Goal: Navigation & Orientation: Find specific page/section

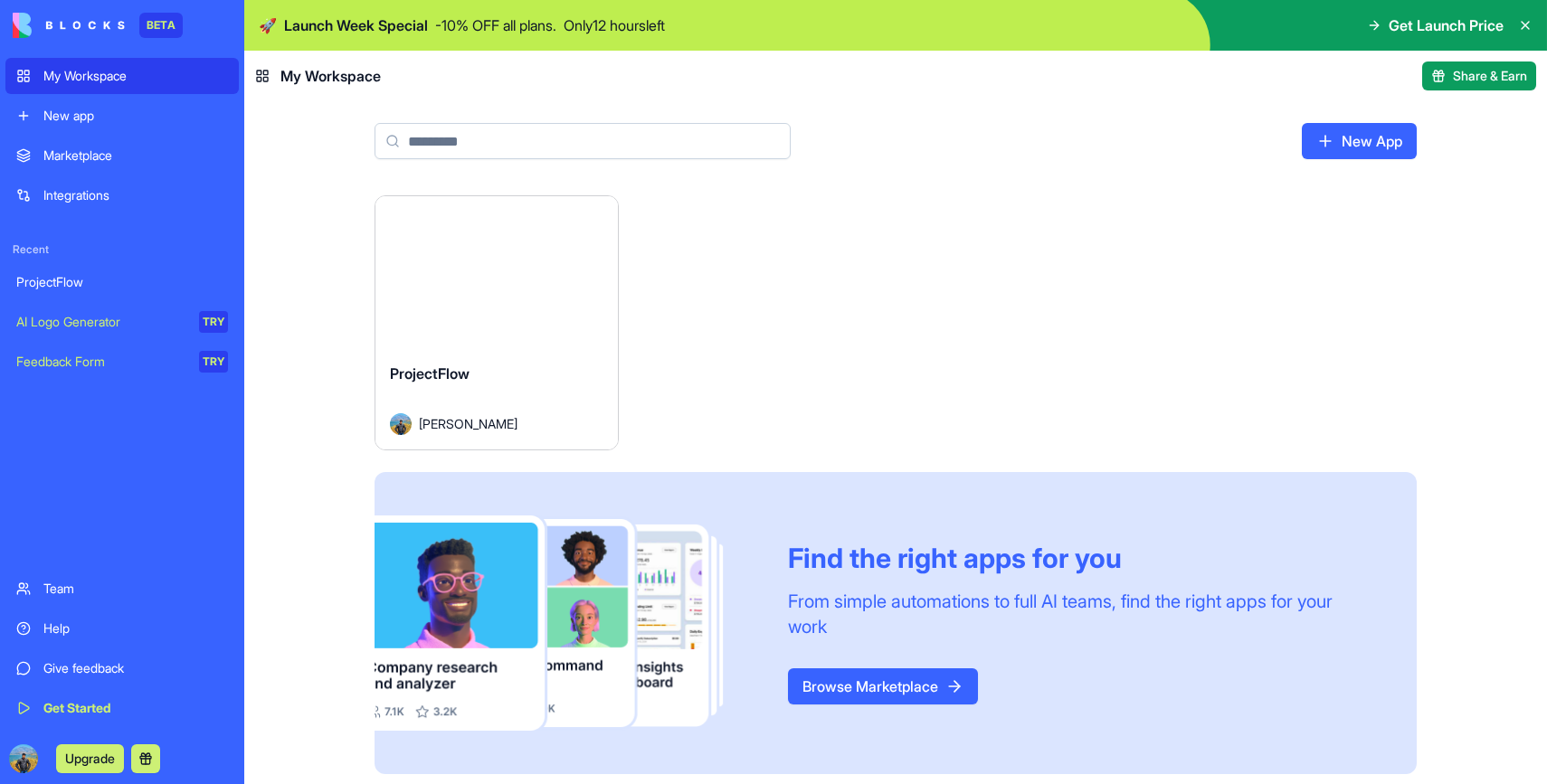
click at [131, 294] on link "ProjectFlow" at bounding box center [122, 281] width 233 height 36
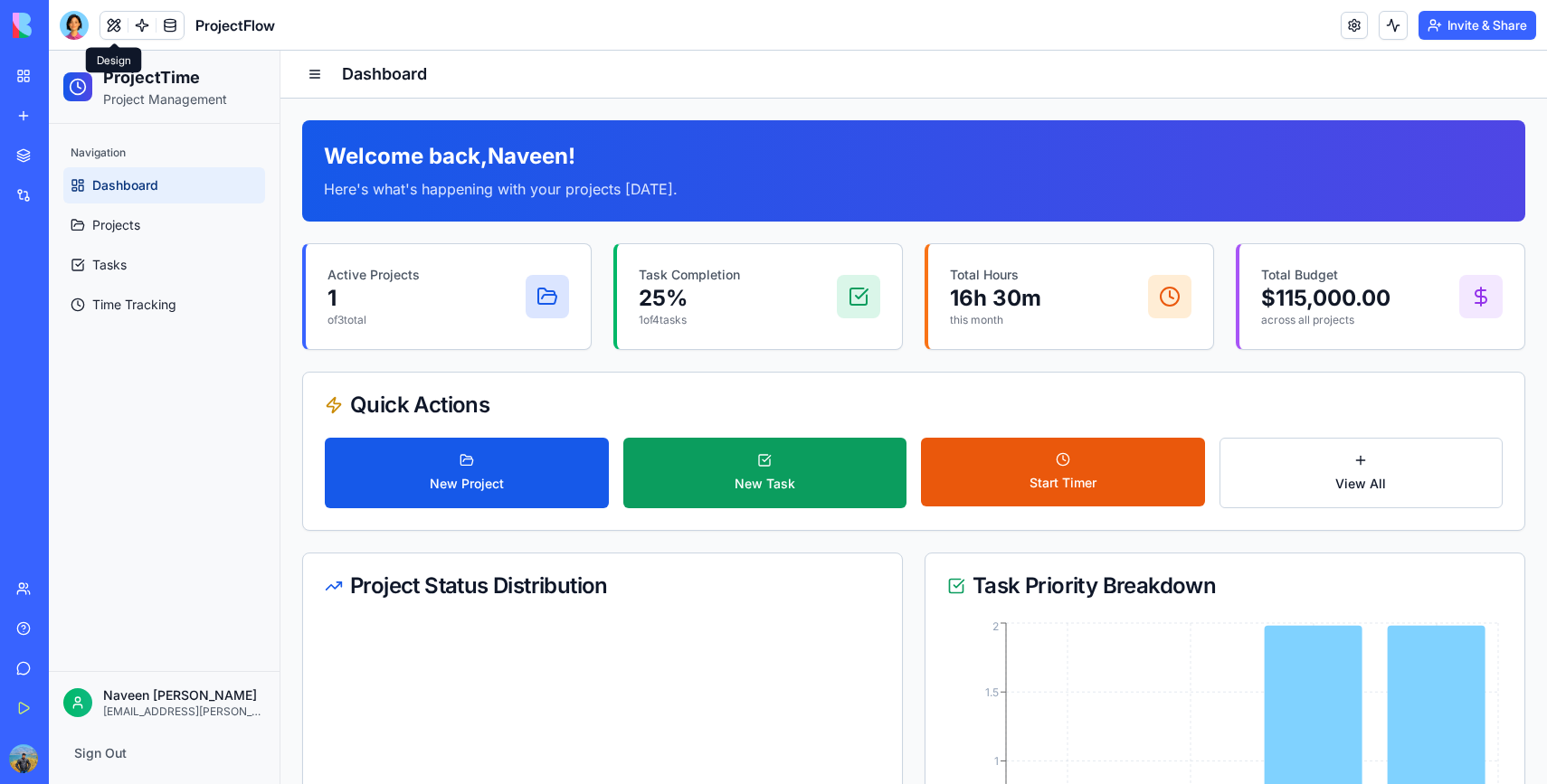
click at [113, 27] on button at bounding box center [114, 25] width 27 height 27
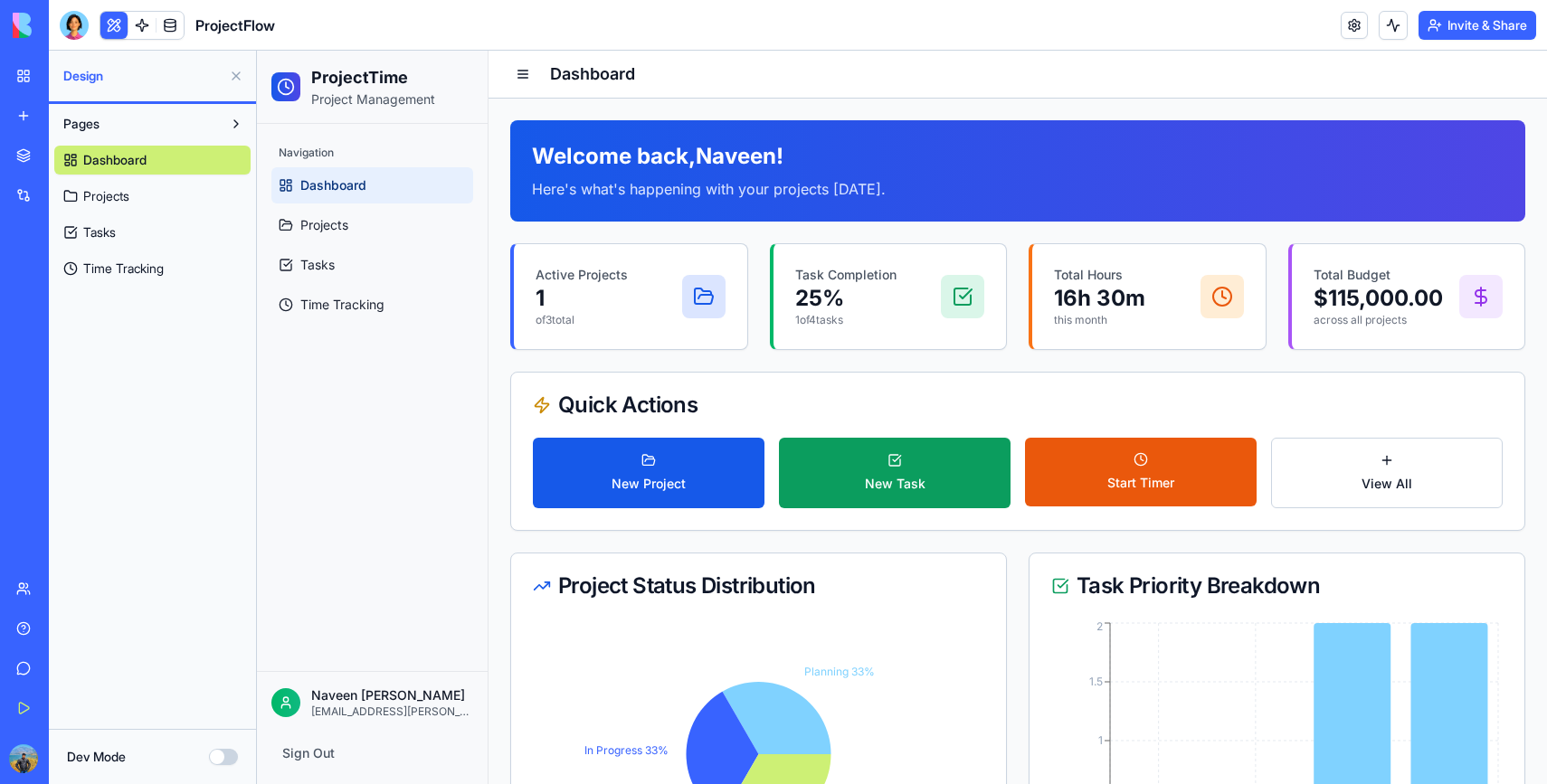
click at [136, 193] on link "Projects" at bounding box center [152, 196] width 196 height 29
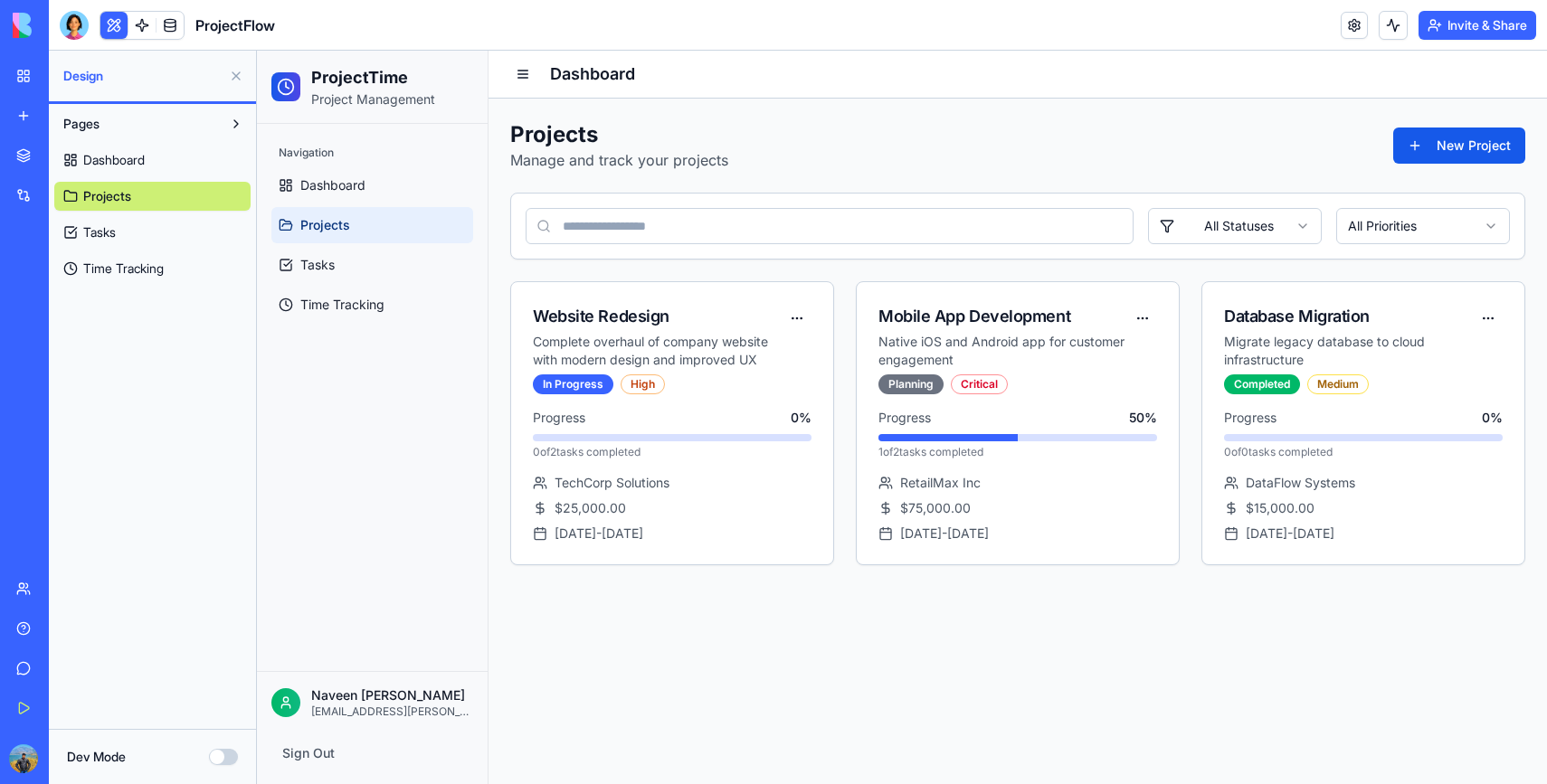
click at [135, 231] on link "Tasks" at bounding box center [152, 233] width 196 height 29
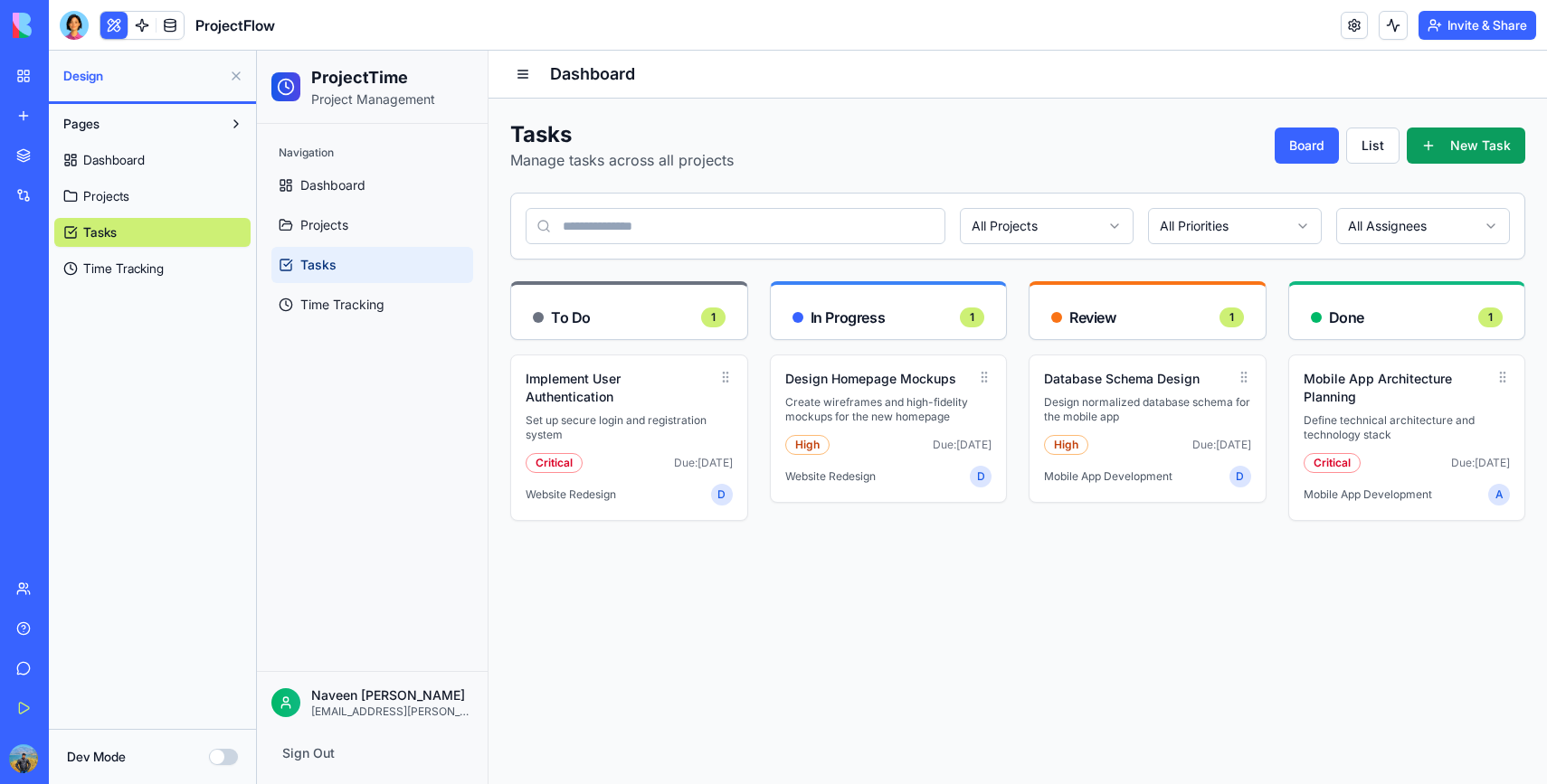
click at [140, 262] on span "Time Tracking" at bounding box center [123, 268] width 81 height 18
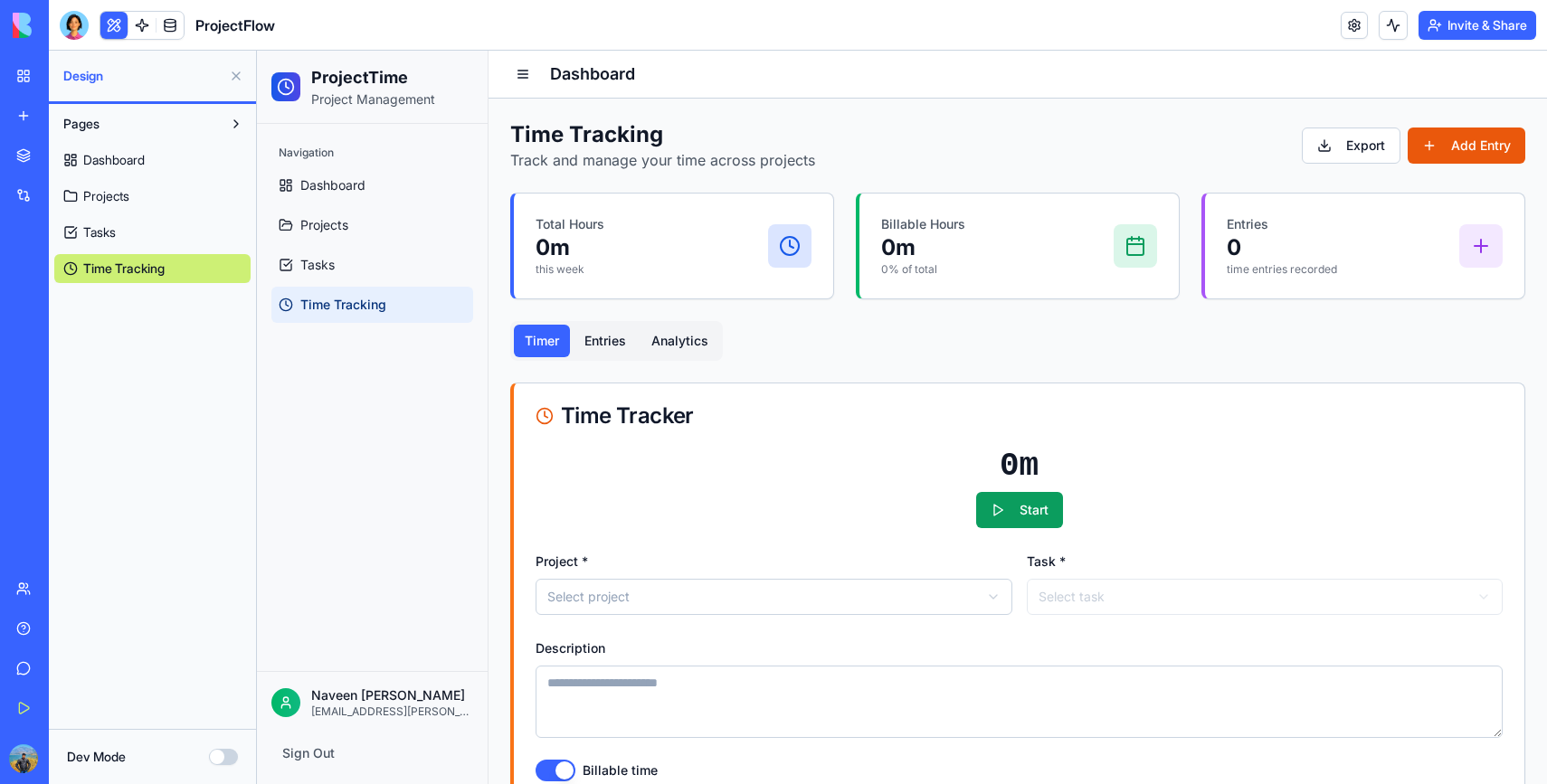
click at [138, 161] on span "Dashboard" at bounding box center [114, 160] width 61 height 18
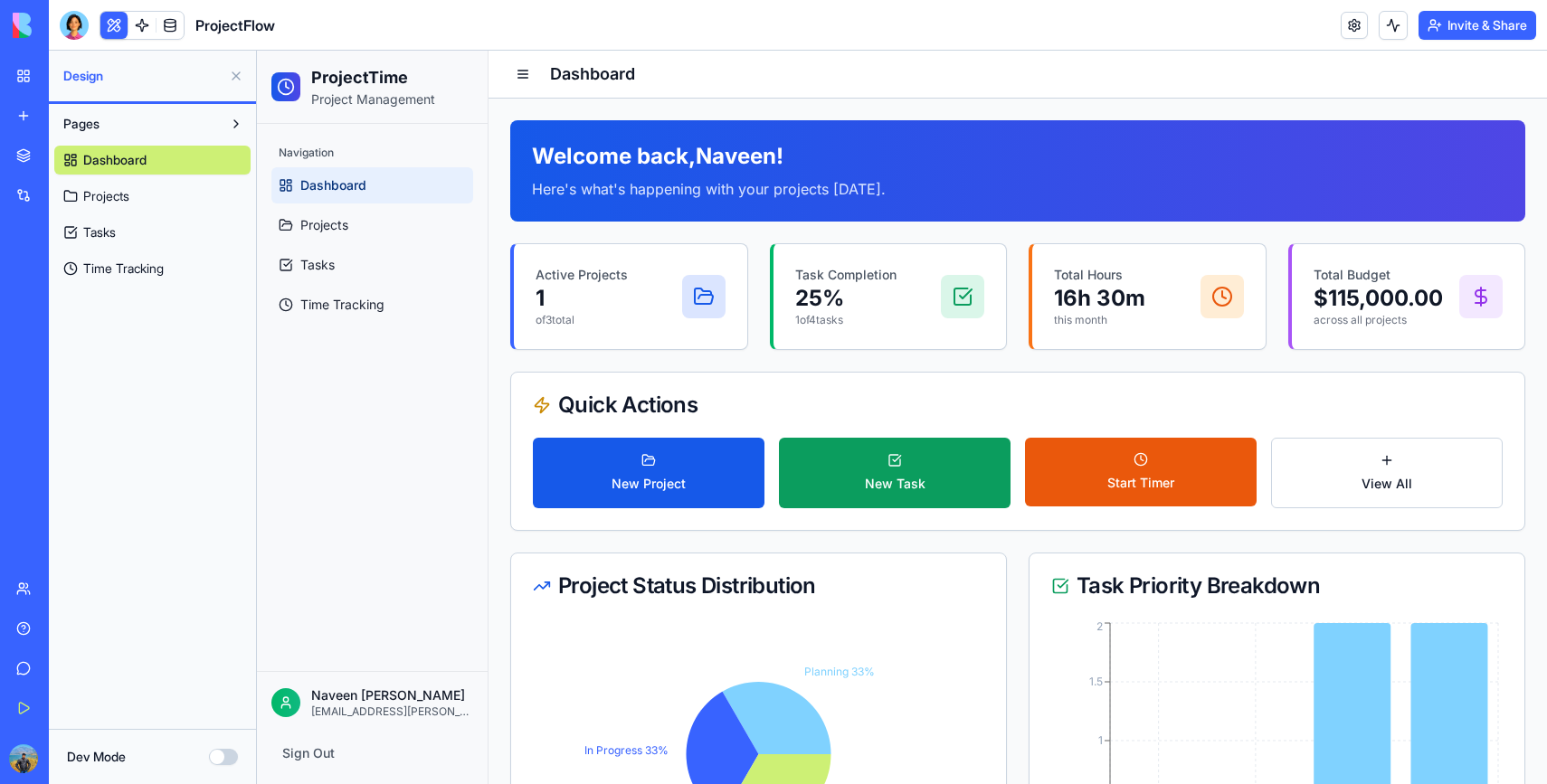
click at [140, 201] on link "Projects" at bounding box center [152, 196] width 196 height 29
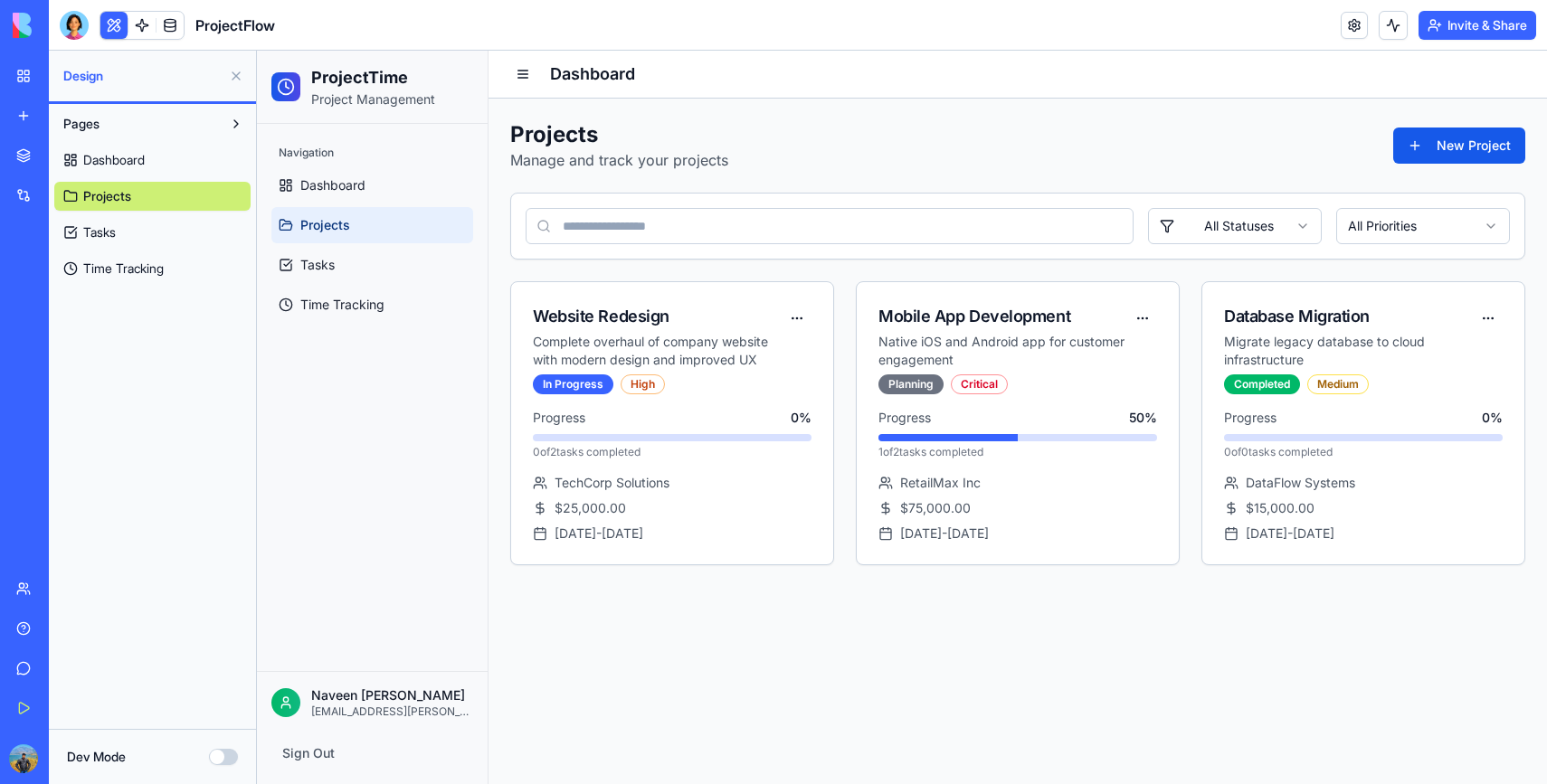
click at [838, 300] on div "Website Redesign Complete overhaul of company website with modern design and im…" at bounding box center [1018, 423] width 1015 height 284
click at [757, 338] on p "Complete overhaul of company website with modern design and improved UX" at bounding box center [657, 350] width 249 height 36
click at [144, 17] on link at bounding box center [142, 25] width 27 height 27
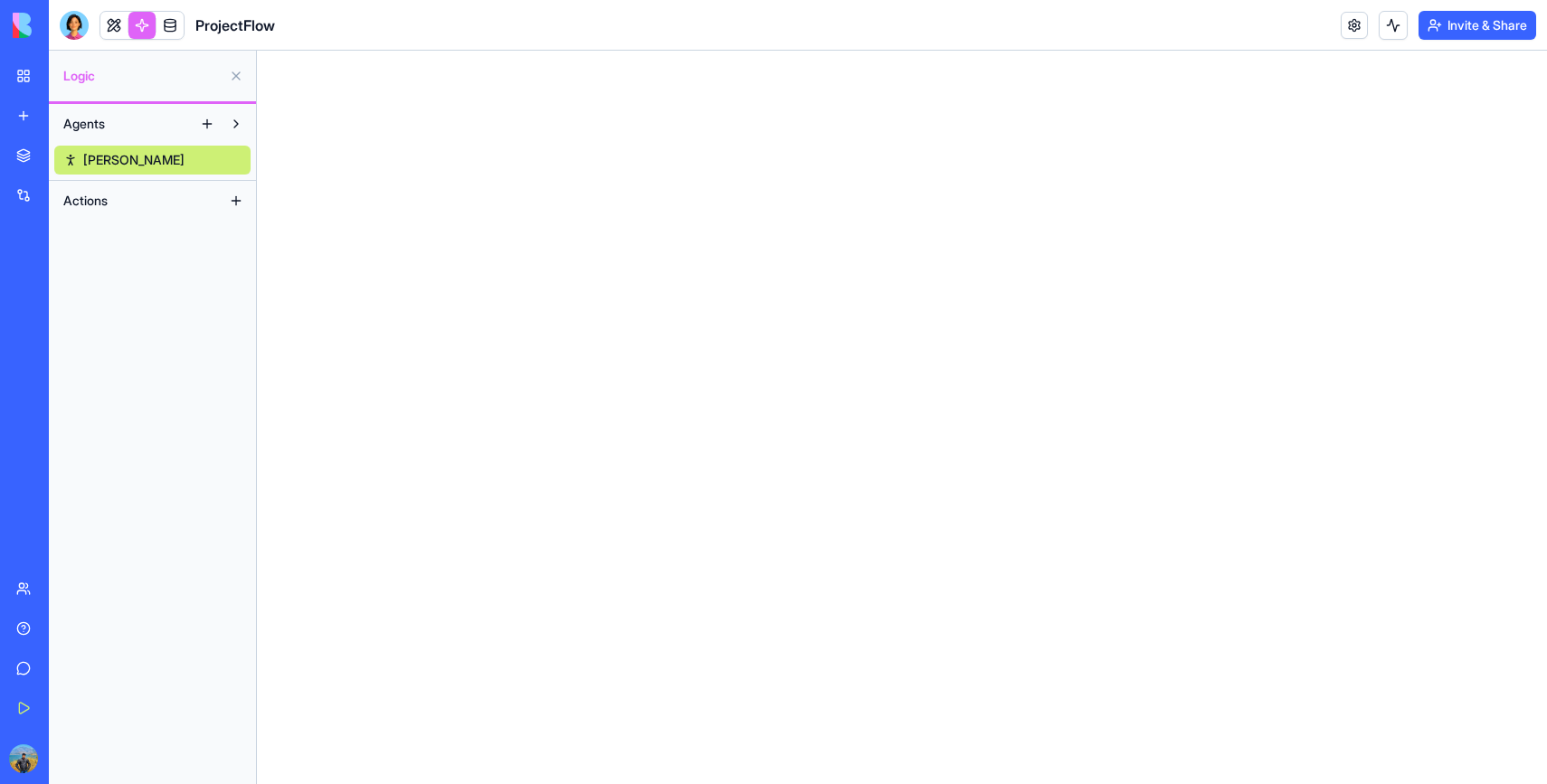
click at [161, 155] on link "[PERSON_NAME]" at bounding box center [152, 160] width 196 height 29
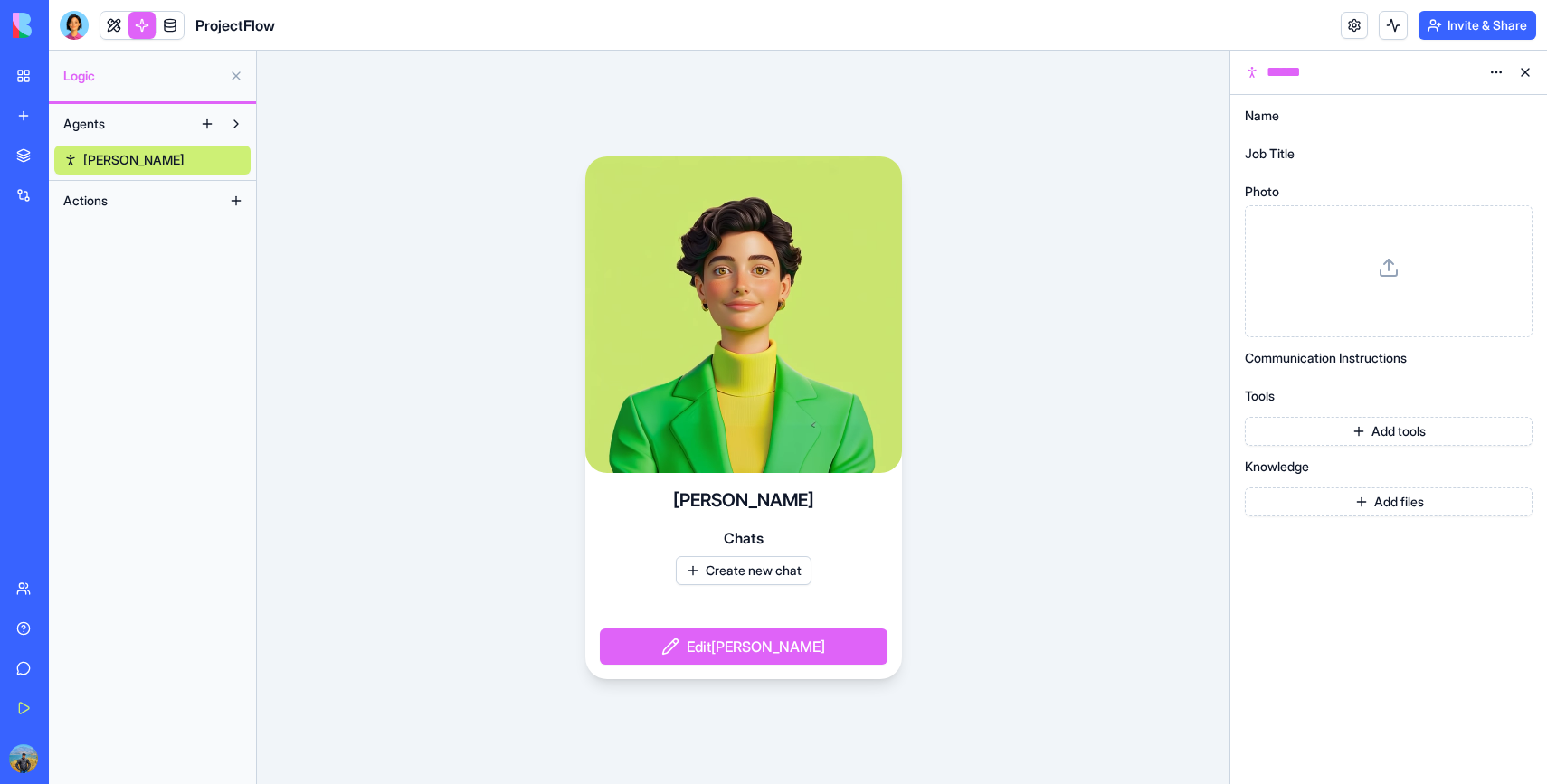
click at [198, 188] on button "Actions" at bounding box center [138, 201] width 167 height 29
click at [226, 205] on button at bounding box center [236, 201] width 29 height 29
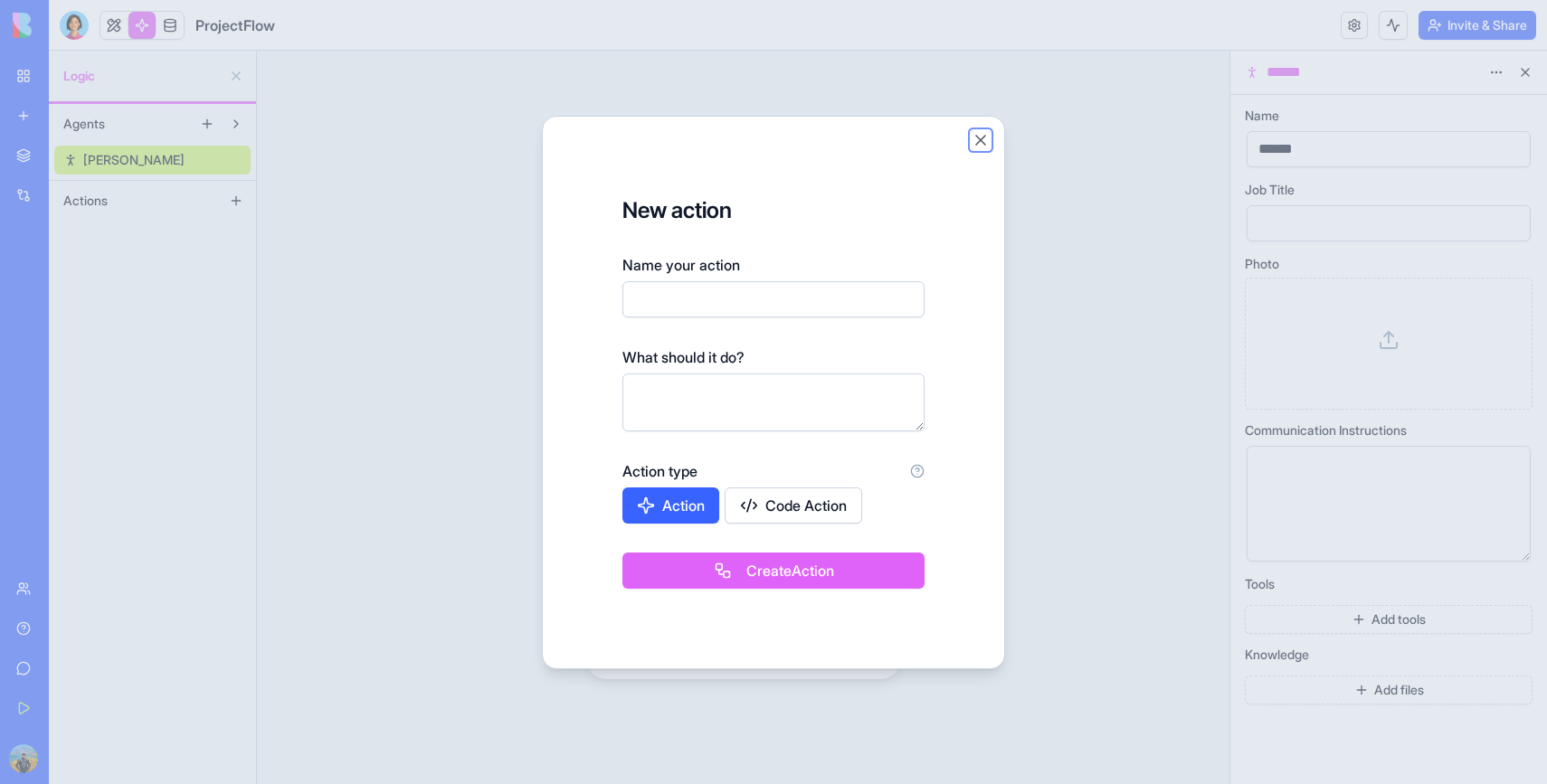
click at [985, 142] on button "Close" at bounding box center [980, 140] width 18 height 18
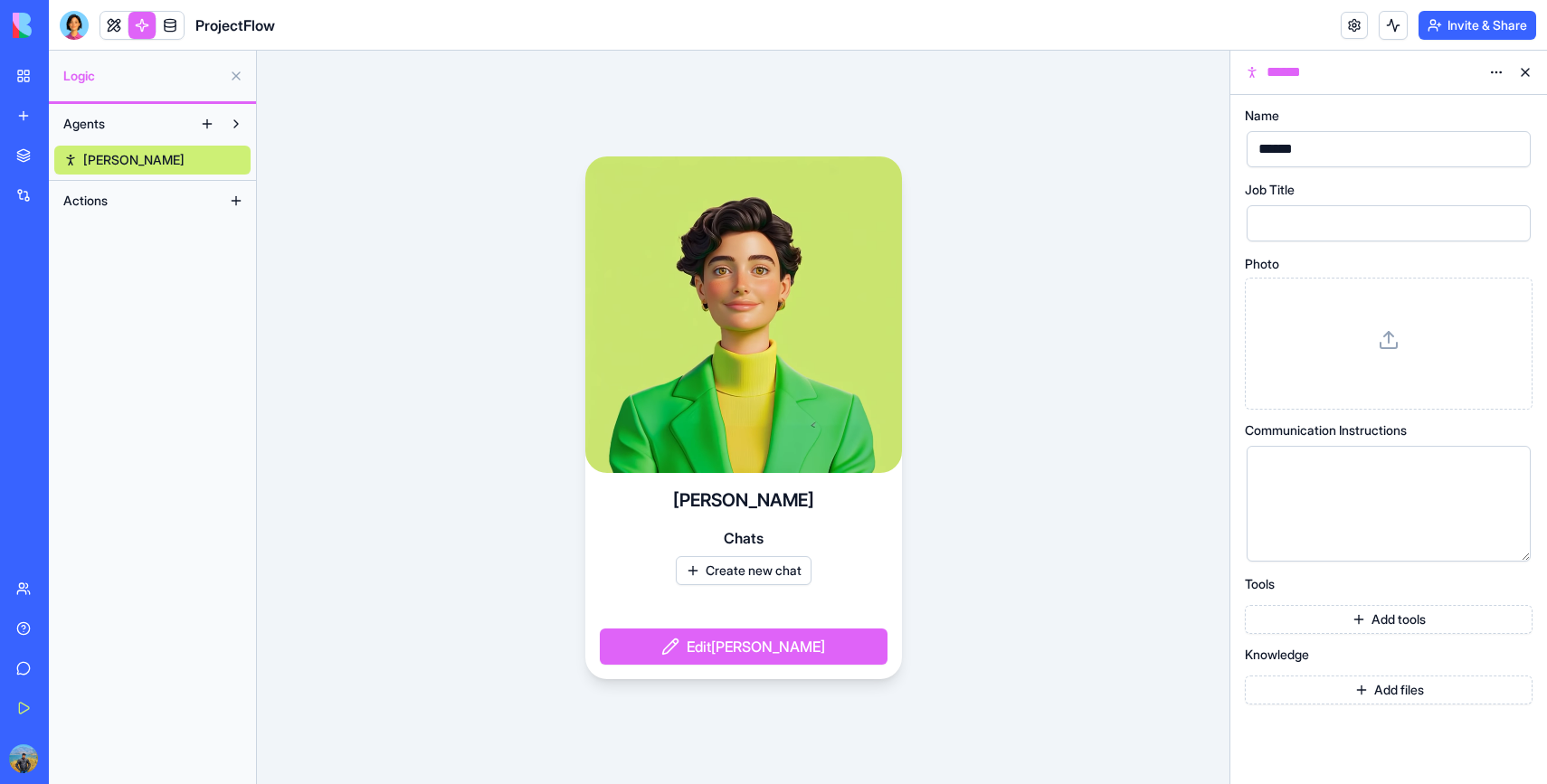
click at [228, 202] on button at bounding box center [236, 201] width 29 height 29
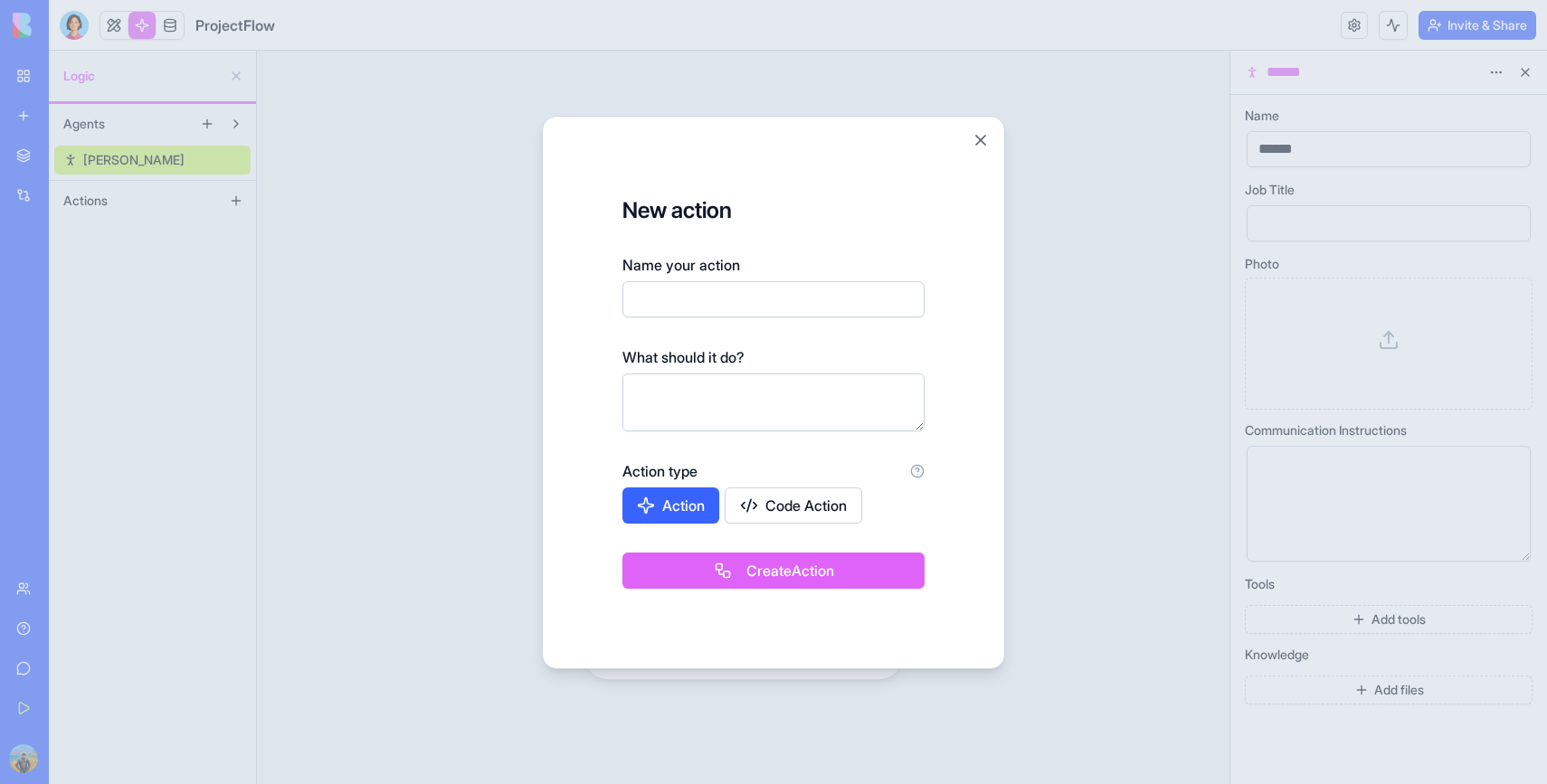
click at [228, 202] on div at bounding box center [774, 392] width 1547 height 784
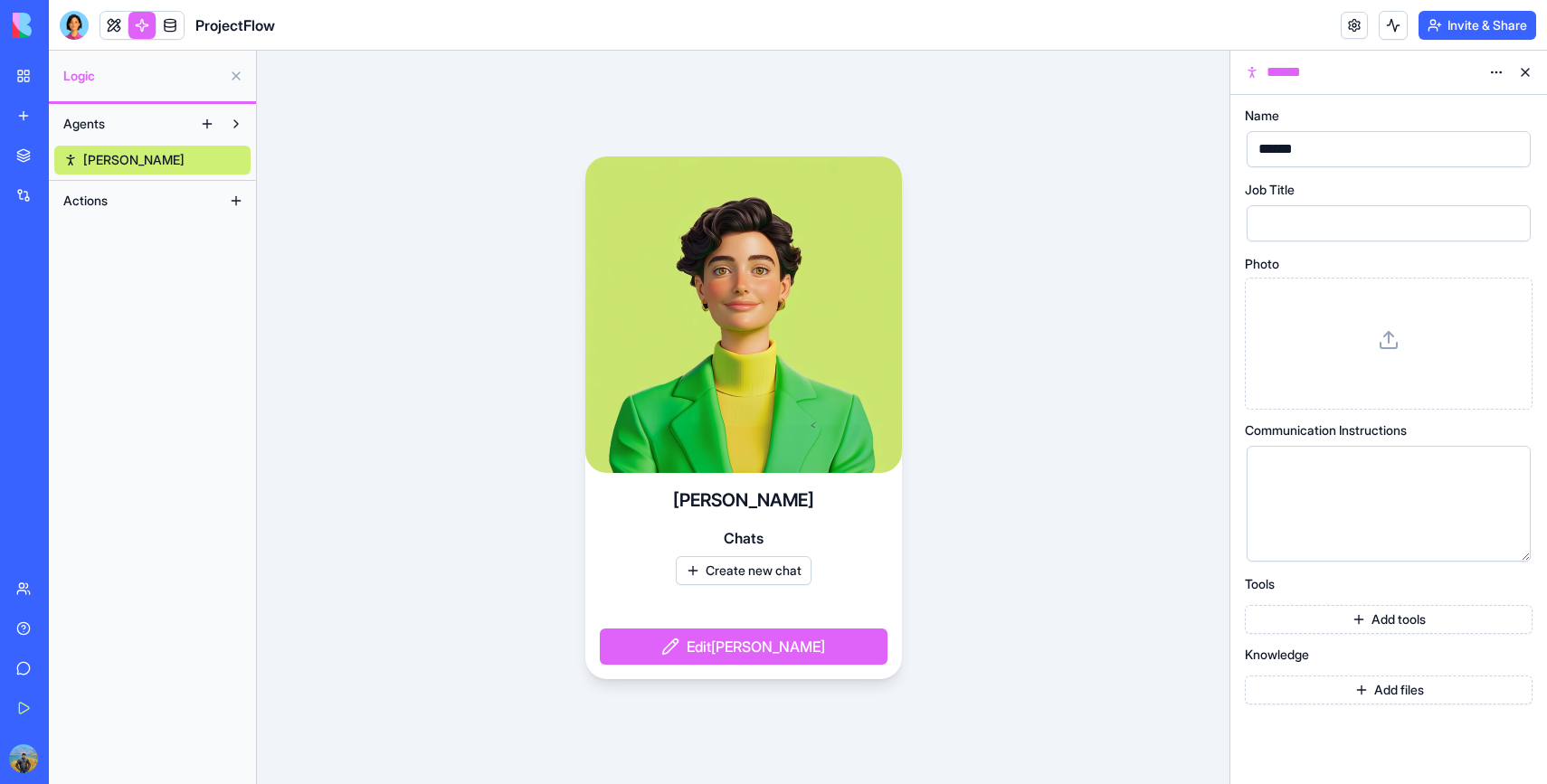
click at [155, 130] on button "Agents" at bounding box center [123, 124] width 139 height 29
click at [155, 171] on button "Actions" at bounding box center [138, 173] width 167 height 29
click at [155, 142] on div "Agents" at bounding box center [151, 124] width 207 height 41
click at [155, 125] on button "Agents" at bounding box center [123, 124] width 139 height 29
click at [157, 163] on link "[PERSON_NAME]" at bounding box center [152, 160] width 196 height 29
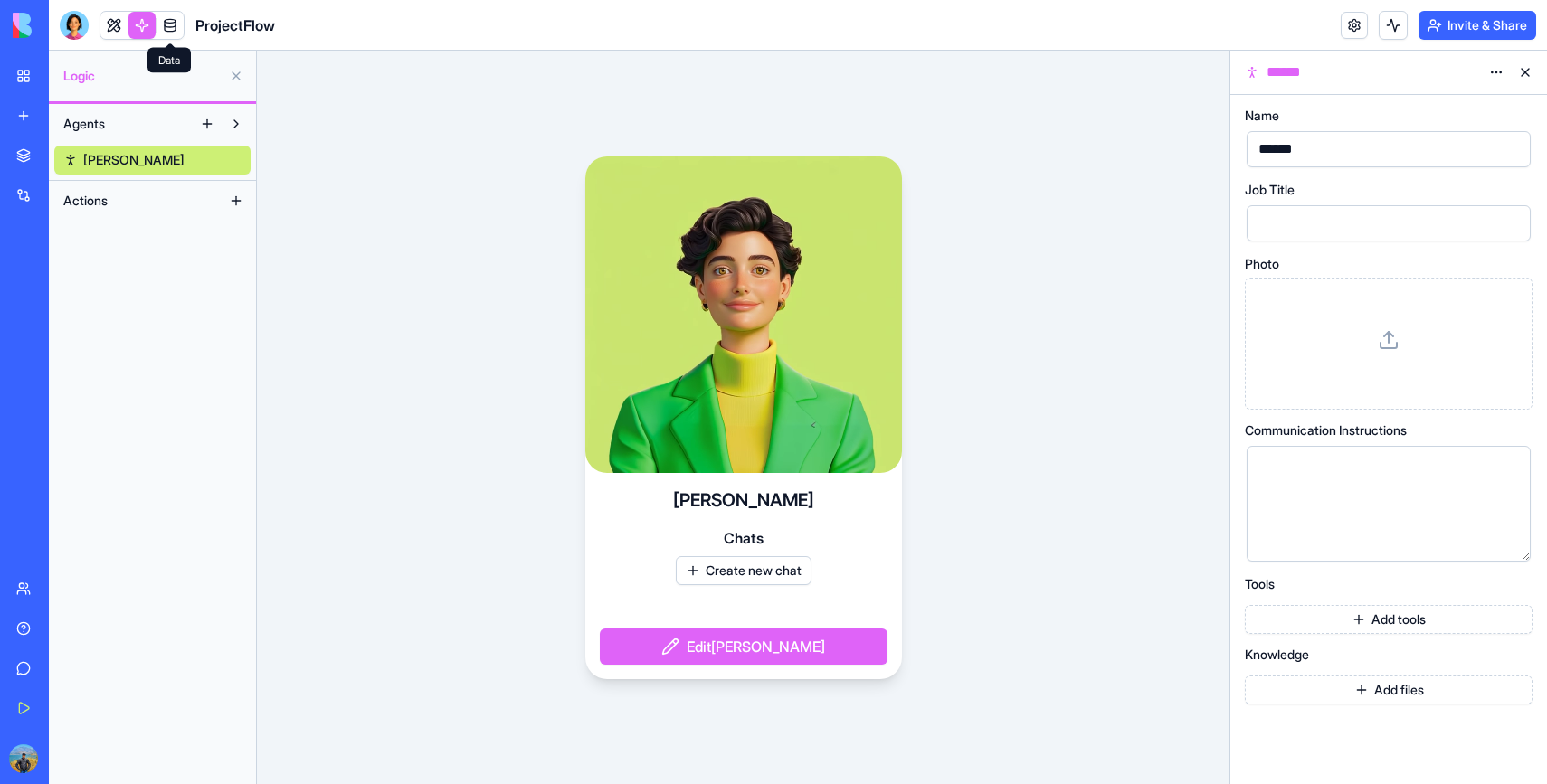
click at [159, 33] on link at bounding box center [170, 25] width 27 height 27
click at [158, 124] on button "Agents" at bounding box center [123, 124] width 139 height 29
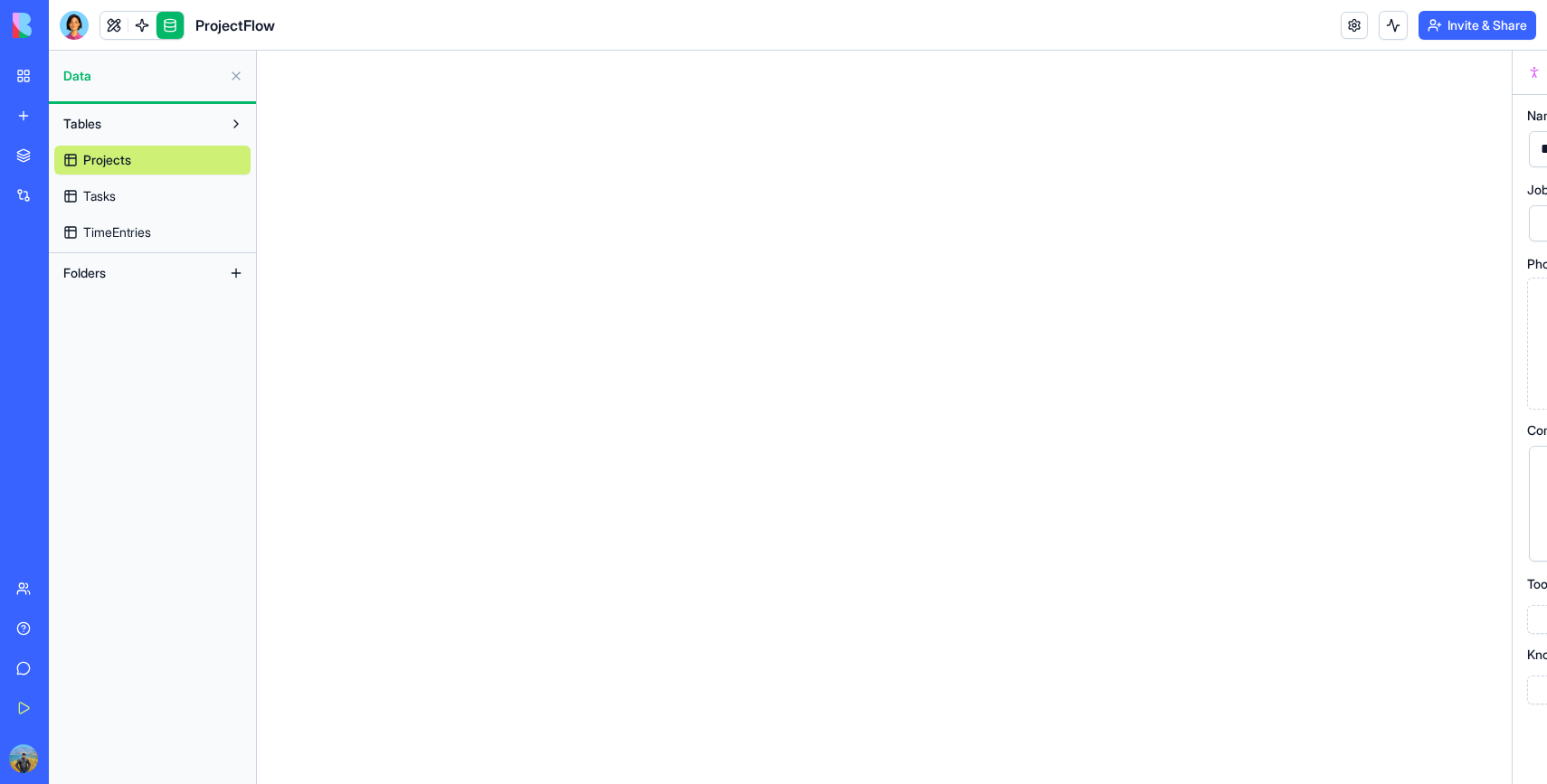
click at [155, 111] on button "Tables" at bounding box center [138, 124] width 167 height 29
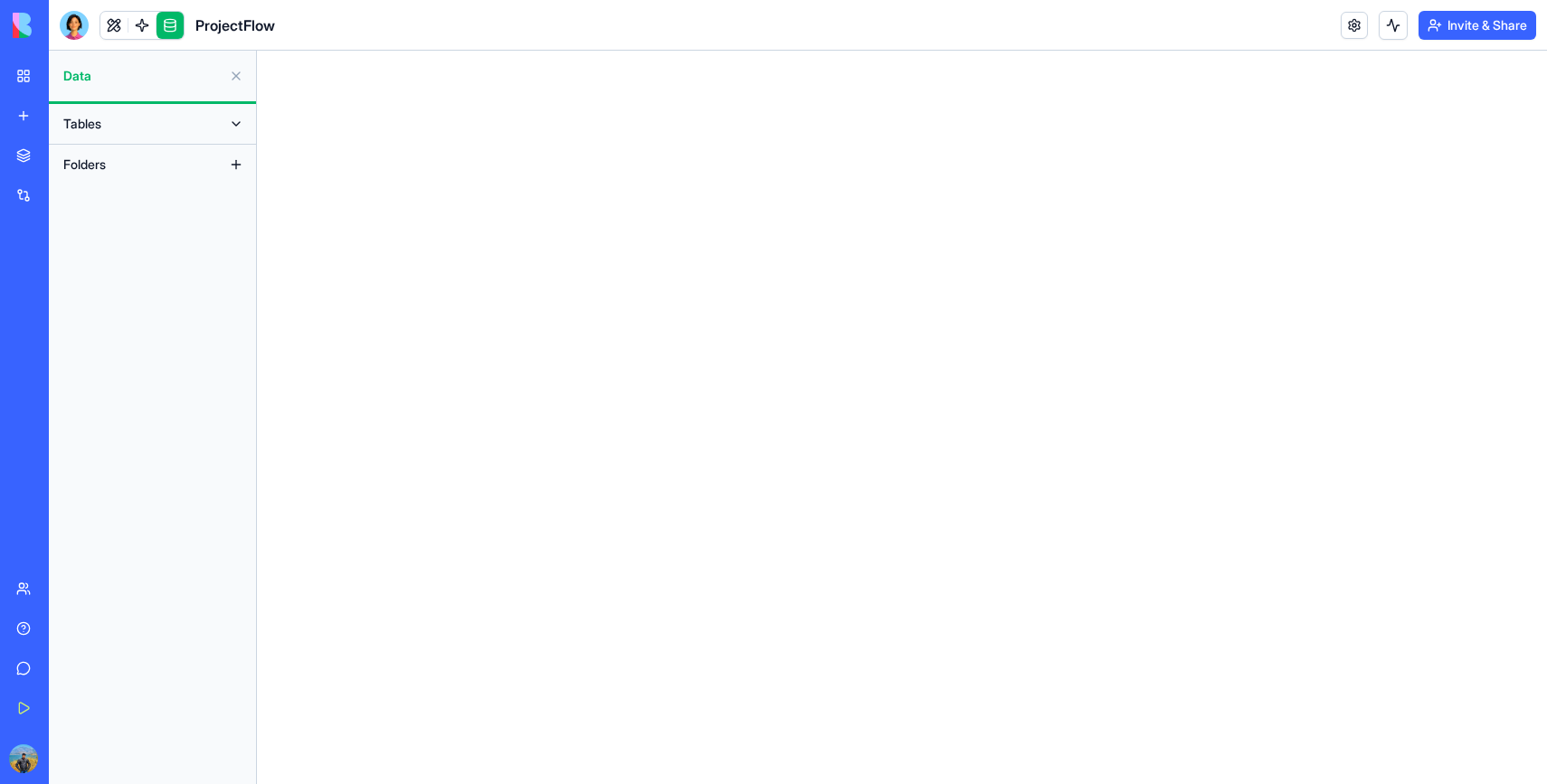
click at [155, 115] on button "Tables" at bounding box center [138, 124] width 167 height 29
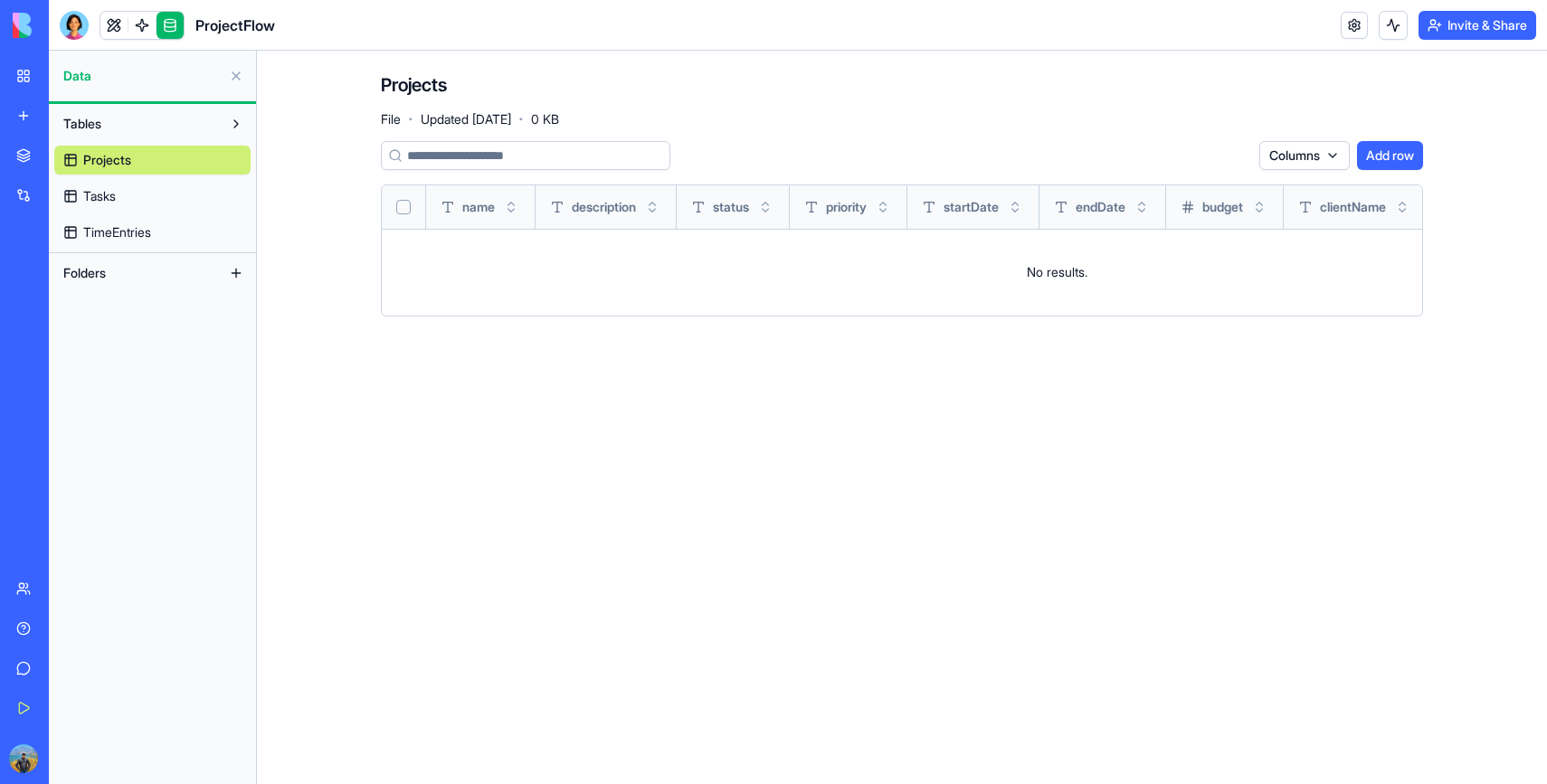
click at [179, 194] on link "Tasks" at bounding box center [152, 196] width 196 height 29
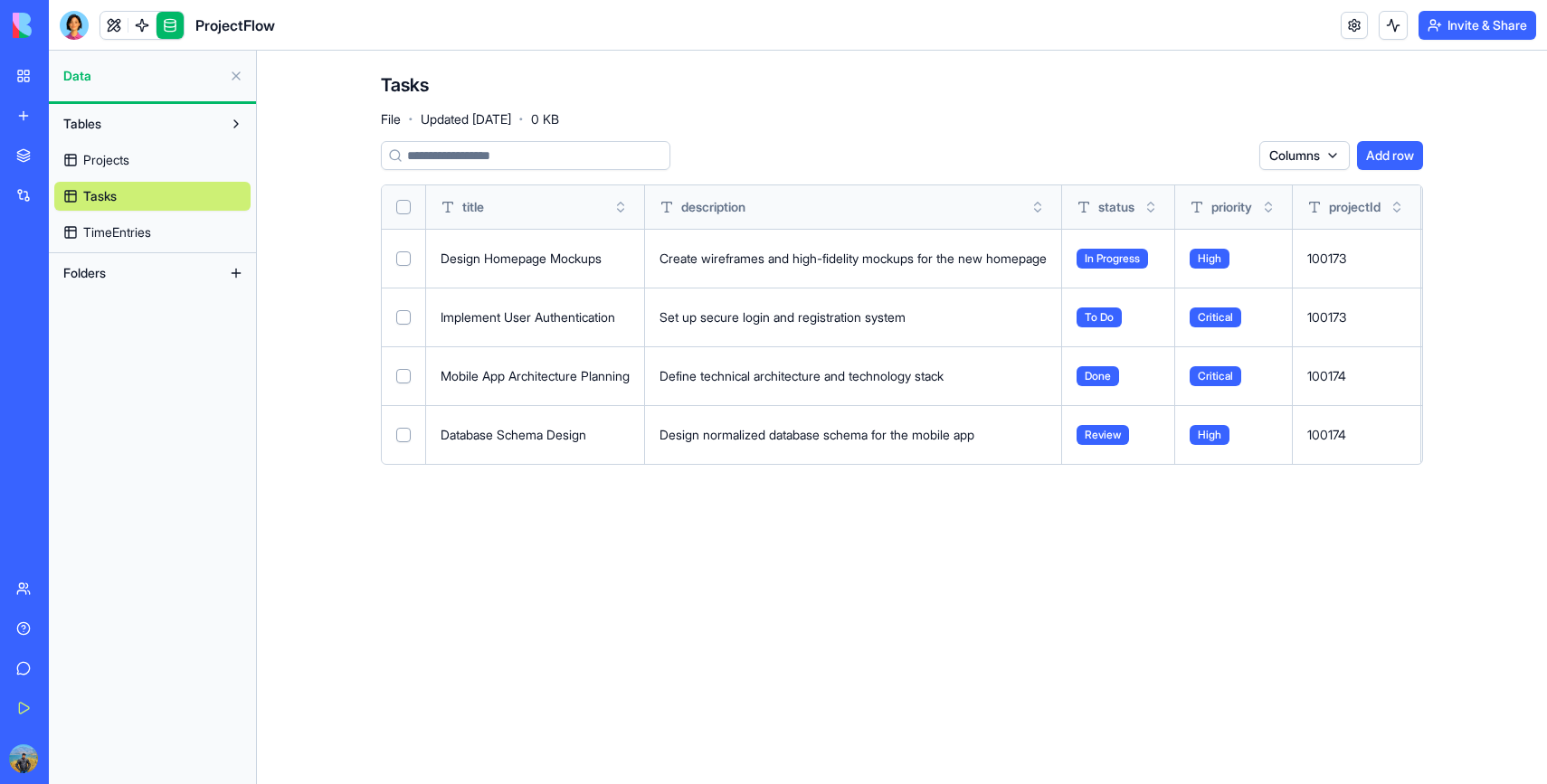
click at [1314, 164] on html "BETA My Workspace New app Marketplace Integrations Recent ProjectFlow AI Logo G…" at bounding box center [774, 392] width 1547 height 784
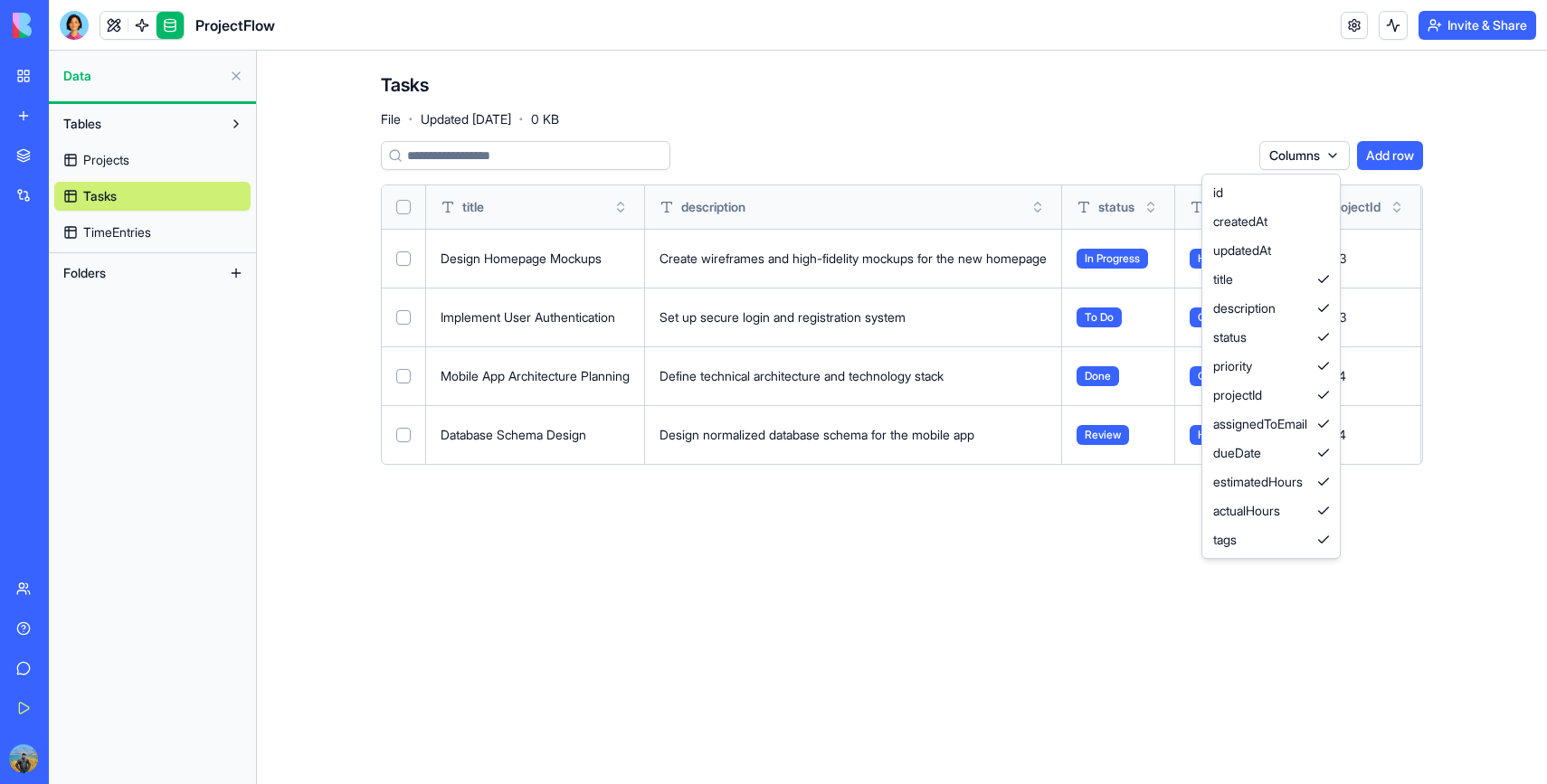
click at [1050, 115] on html "BETA My Workspace New app Marketplace Integrations Recent ProjectFlow AI Logo G…" at bounding box center [774, 392] width 1547 height 784
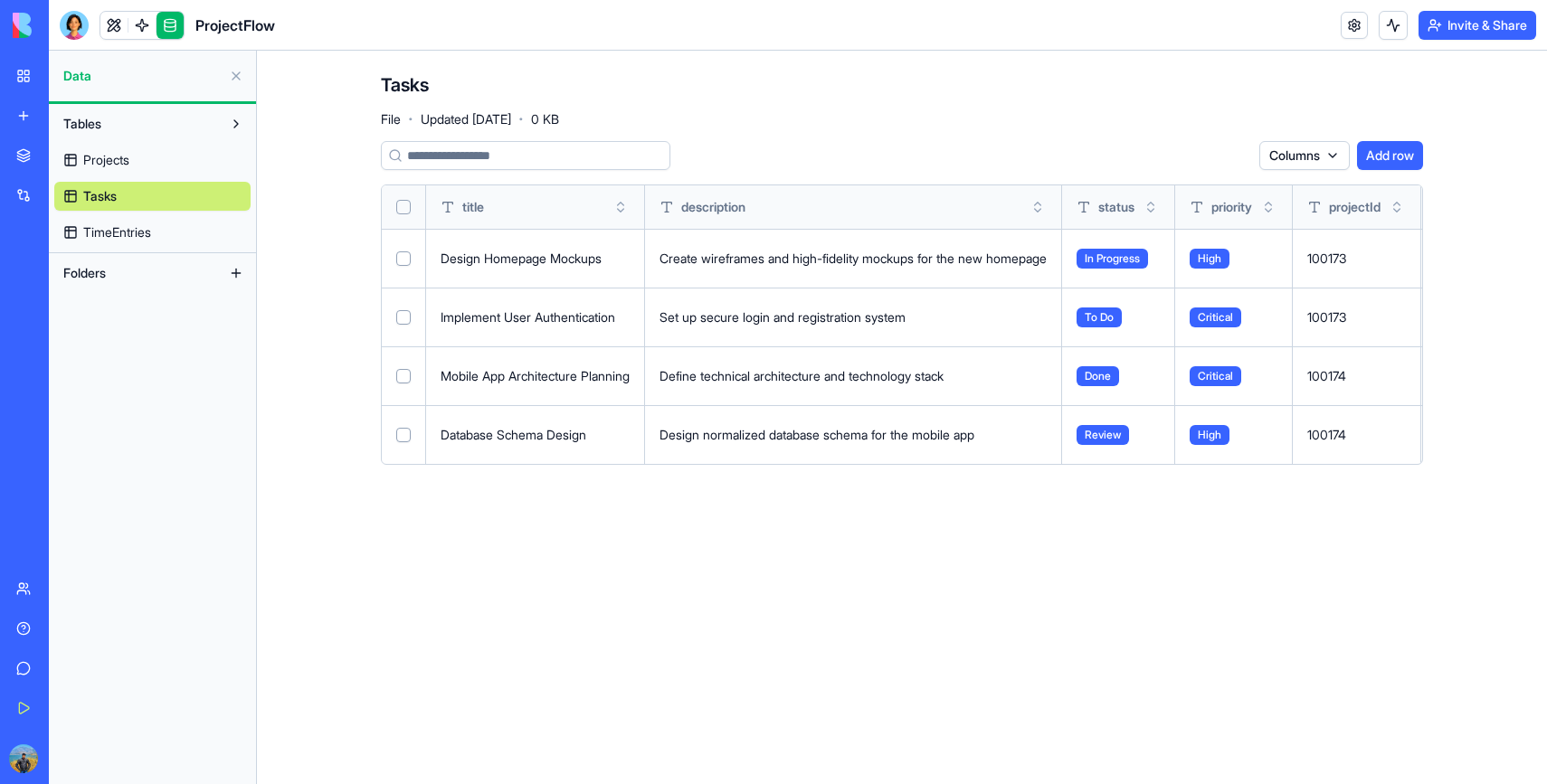
click at [161, 130] on button "Tables" at bounding box center [138, 124] width 167 height 29
click at [143, 154] on link "Projects" at bounding box center [152, 160] width 196 height 29
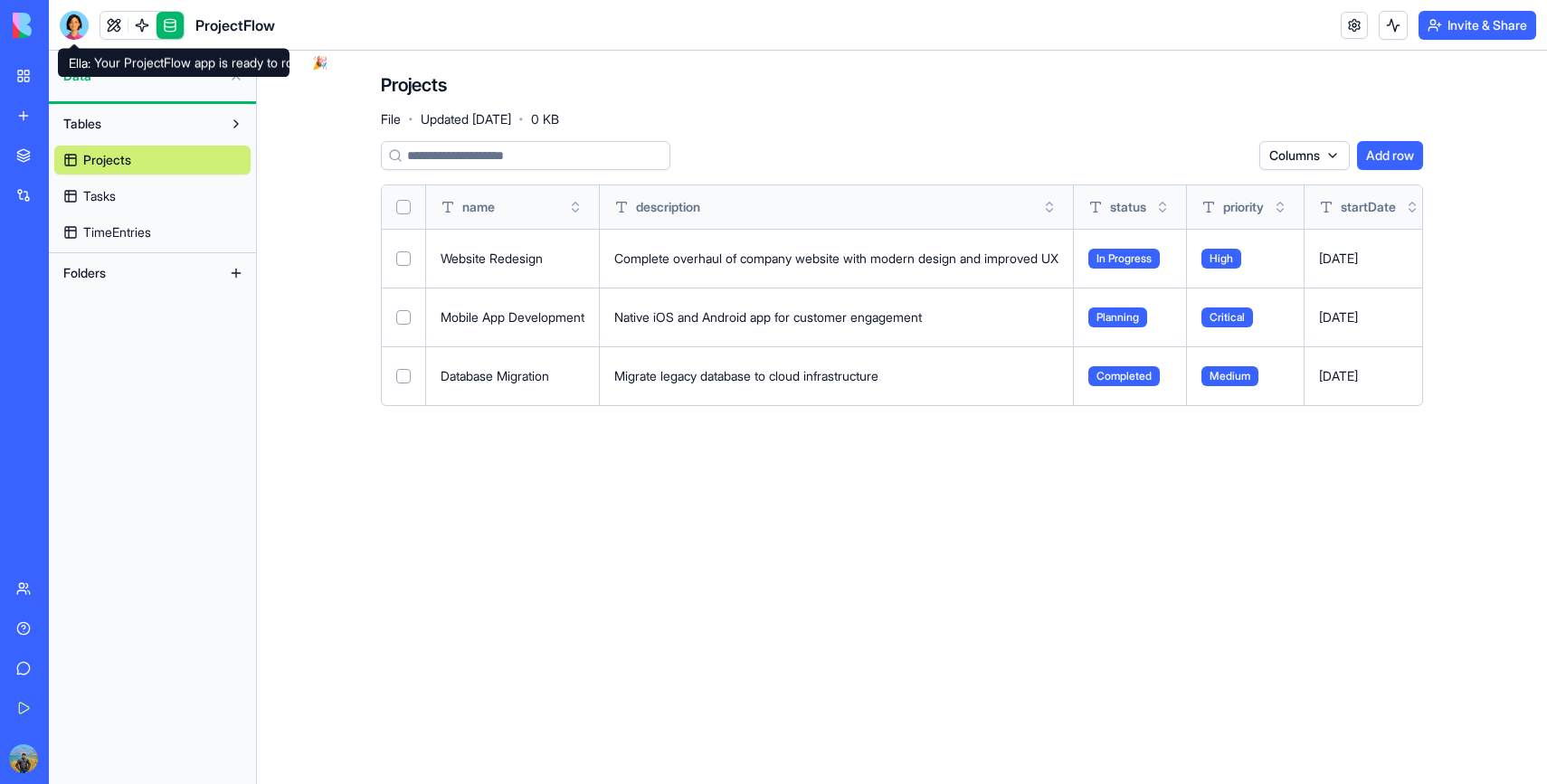
click at [75, 21] on div at bounding box center [75, 25] width 29 height 29
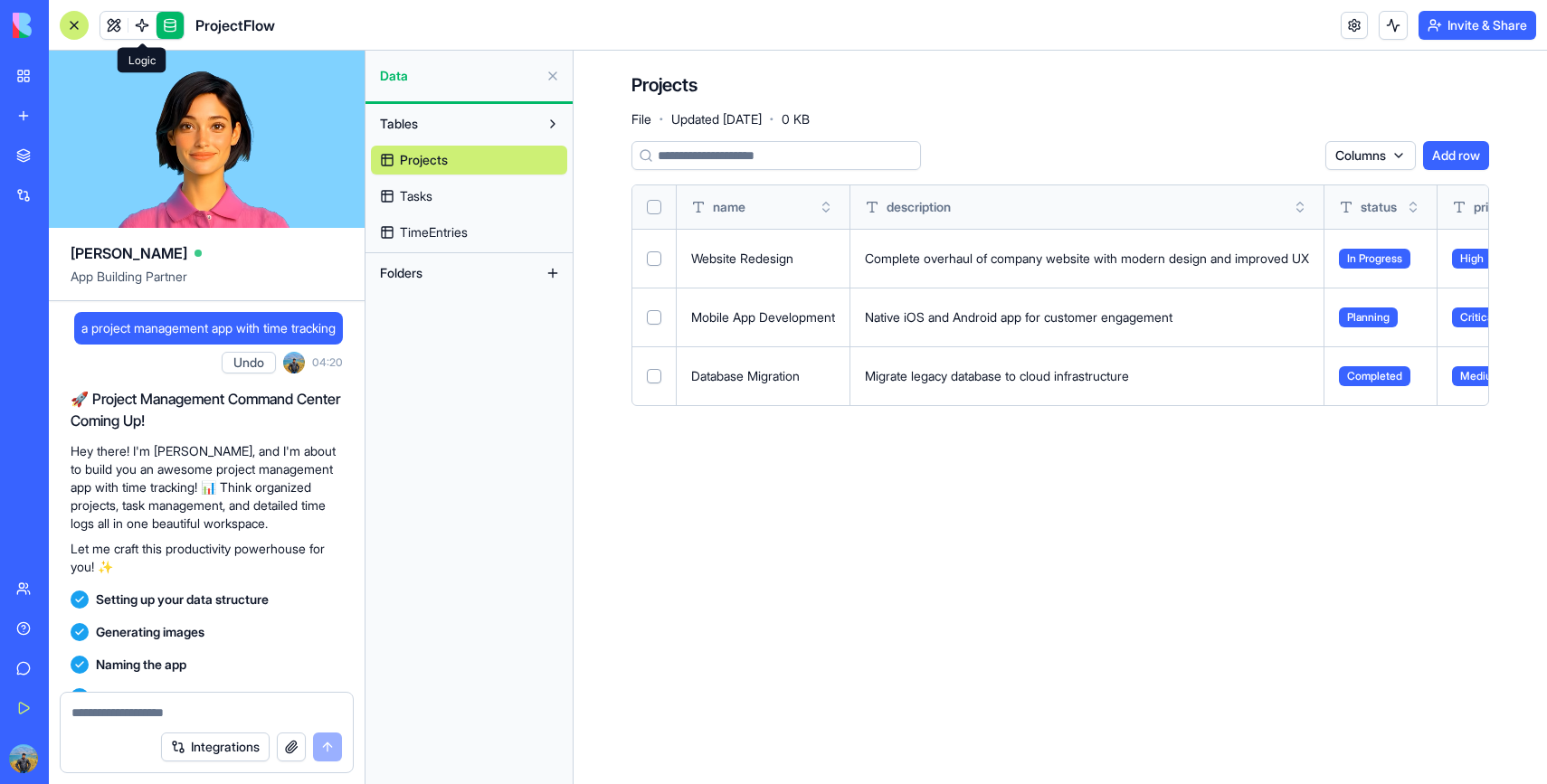
click at [136, 28] on link at bounding box center [142, 25] width 27 height 27
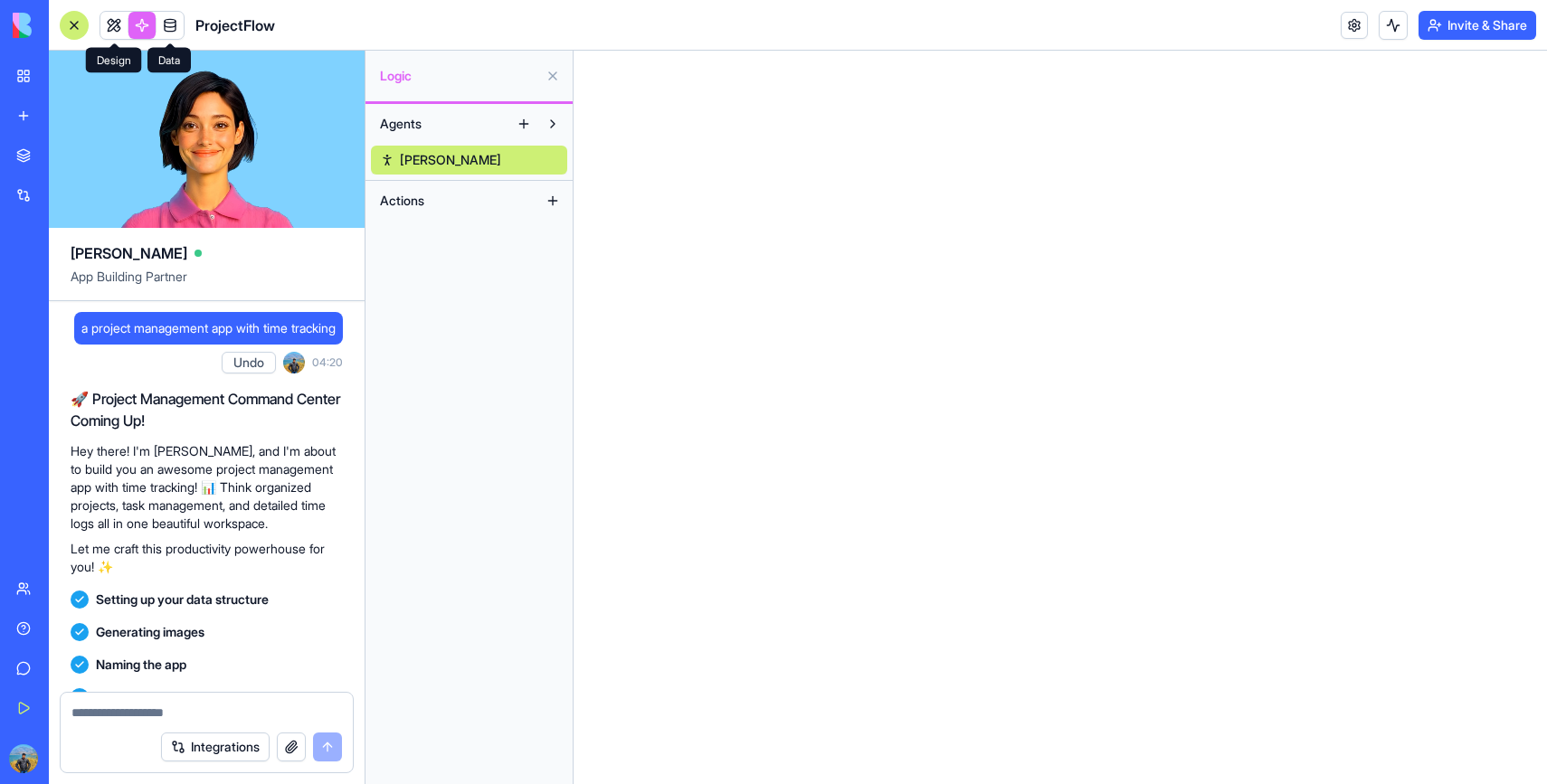
click at [81, 27] on div at bounding box center [75, 25] width 29 height 29
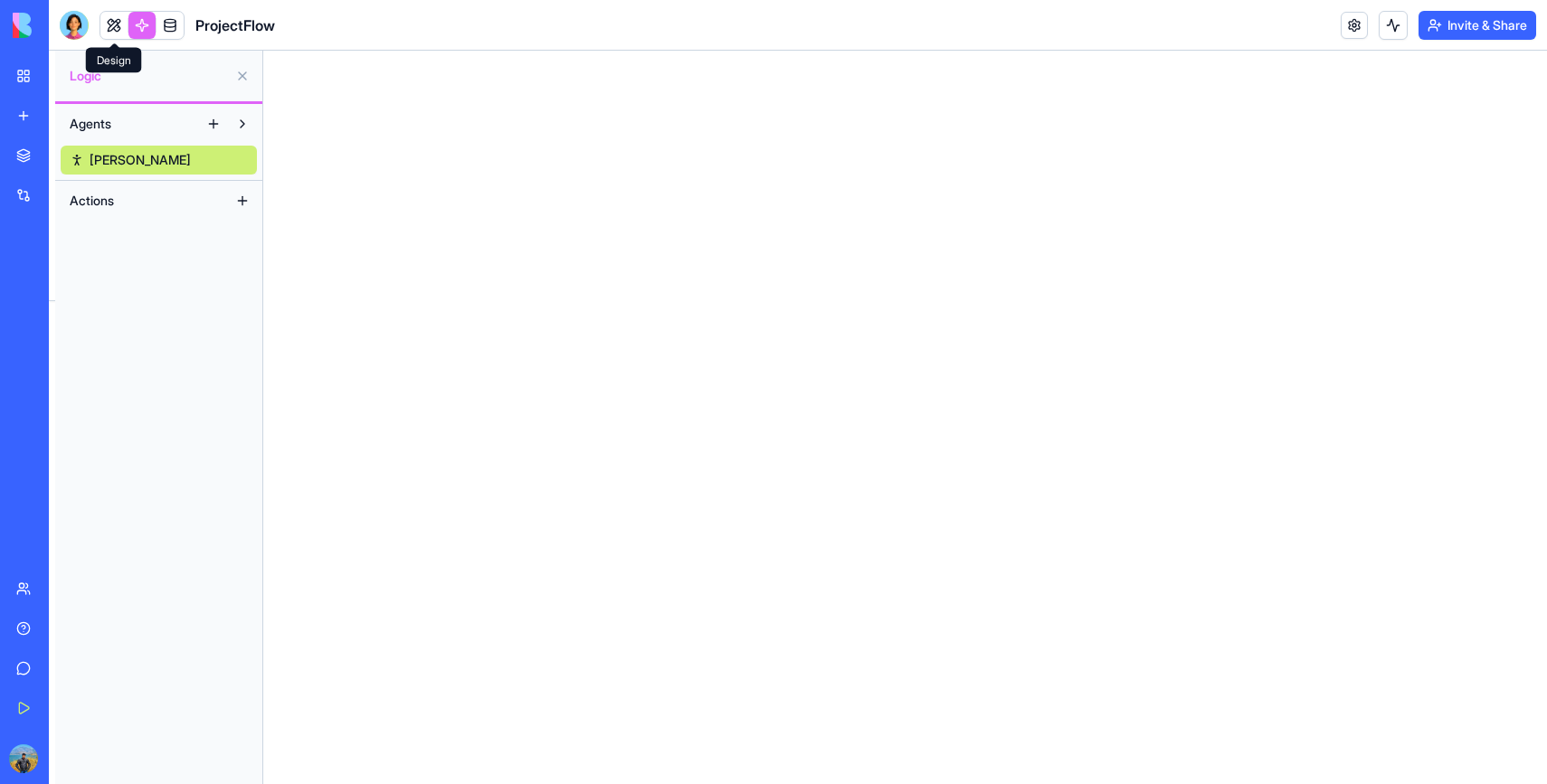
click at [134, 27] on link at bounding box center [142, 25] width 27 height 27
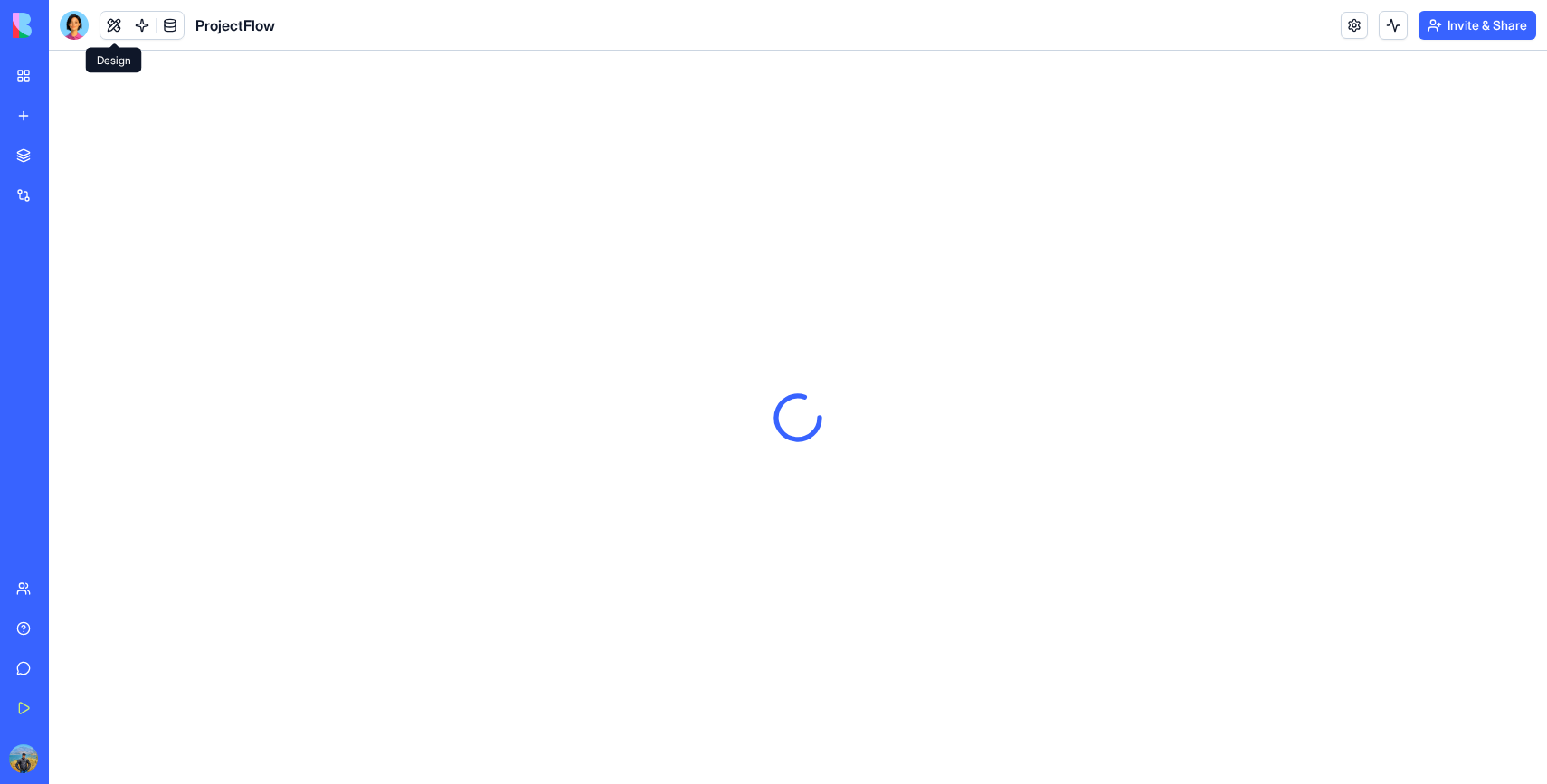
click at [108, 27] on button at bounding box center [114, 25] width 27 height 27
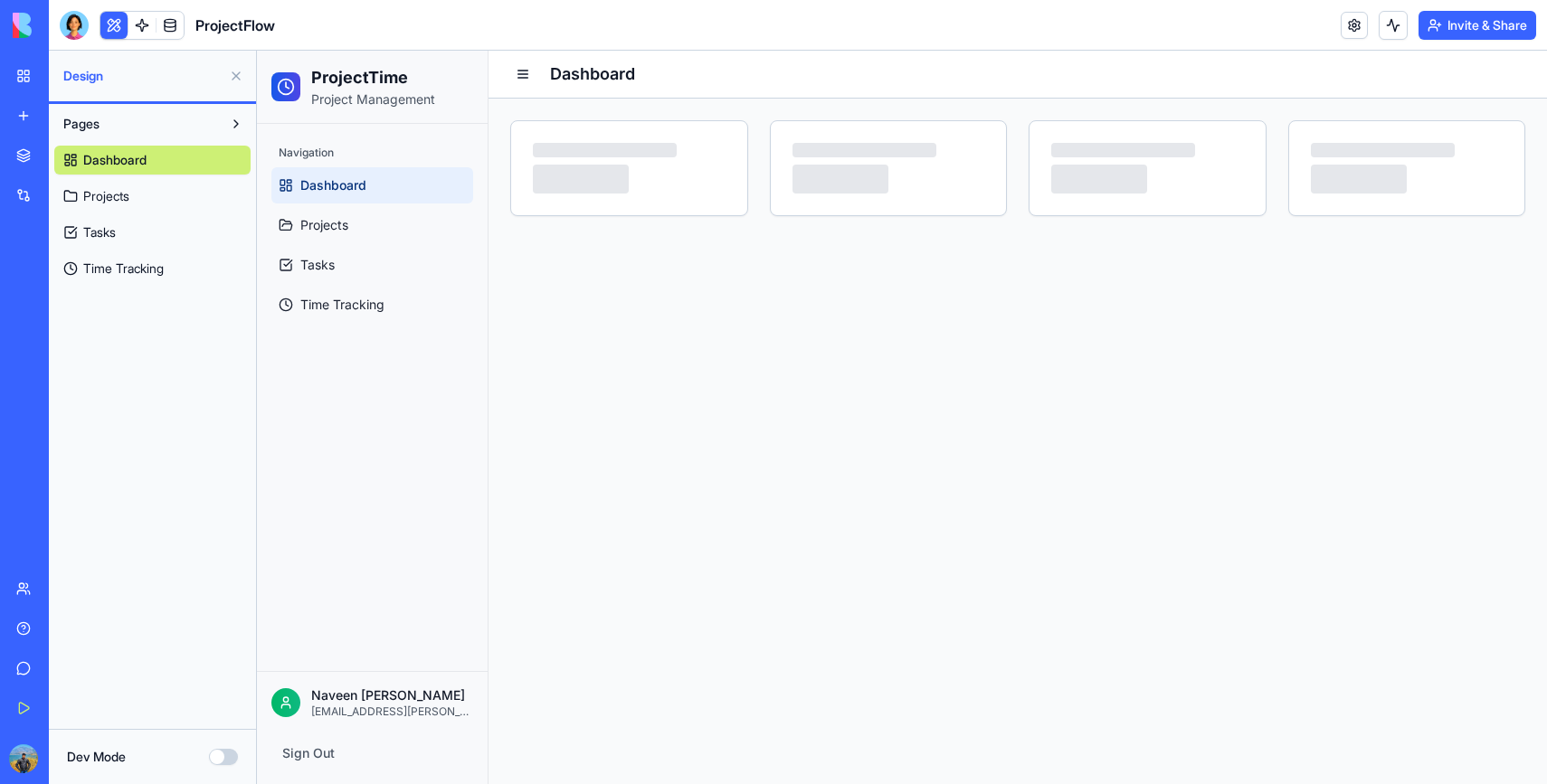
click at [221, 757] on button "Dev Mode" at bounding box center [223, 757] width 29 height 16
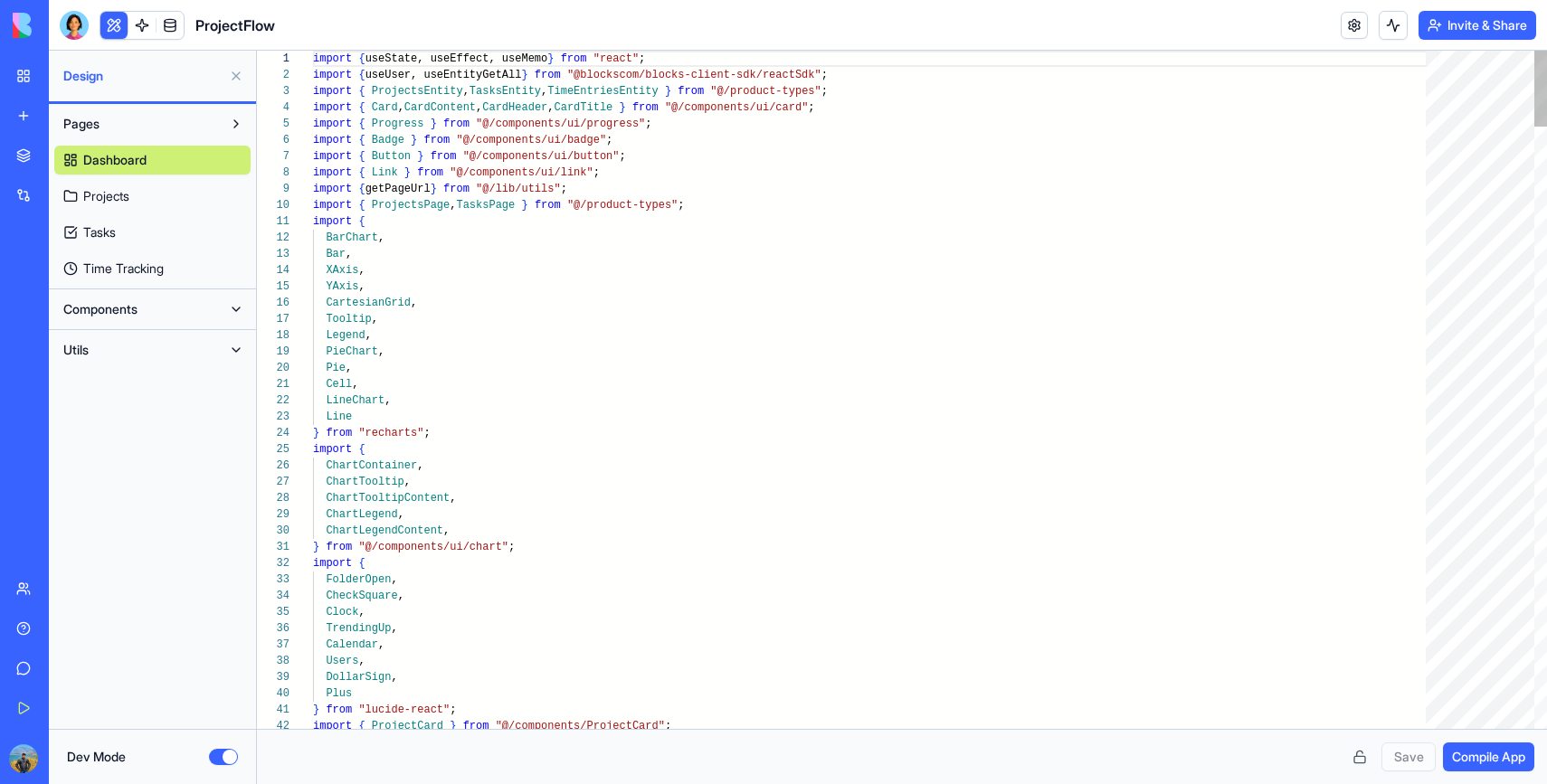
scroll to position [130, 0]
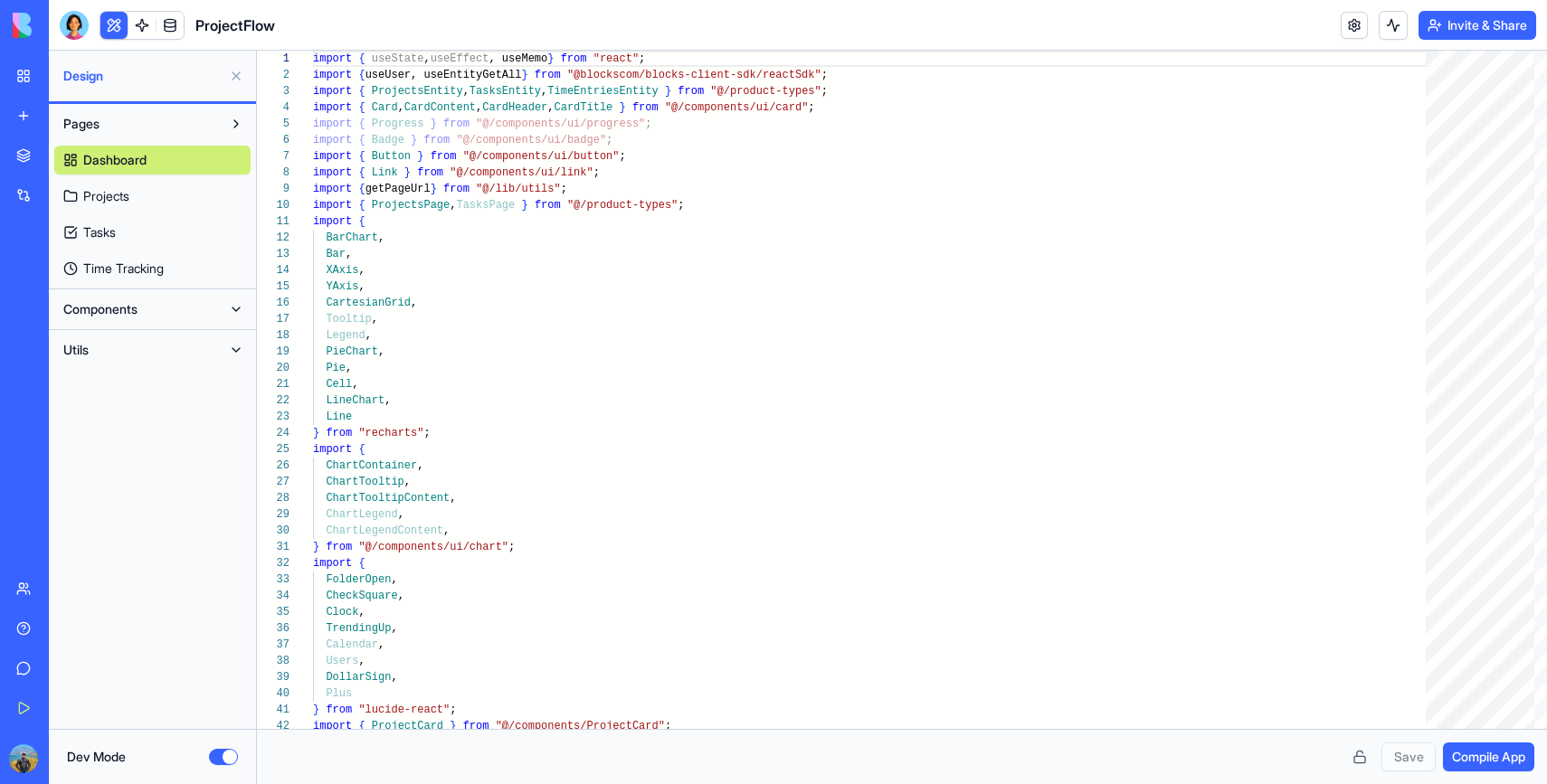
click at [221, 757] on button "Dev Mode" at bounding box center [223, 757] width 29 height 16
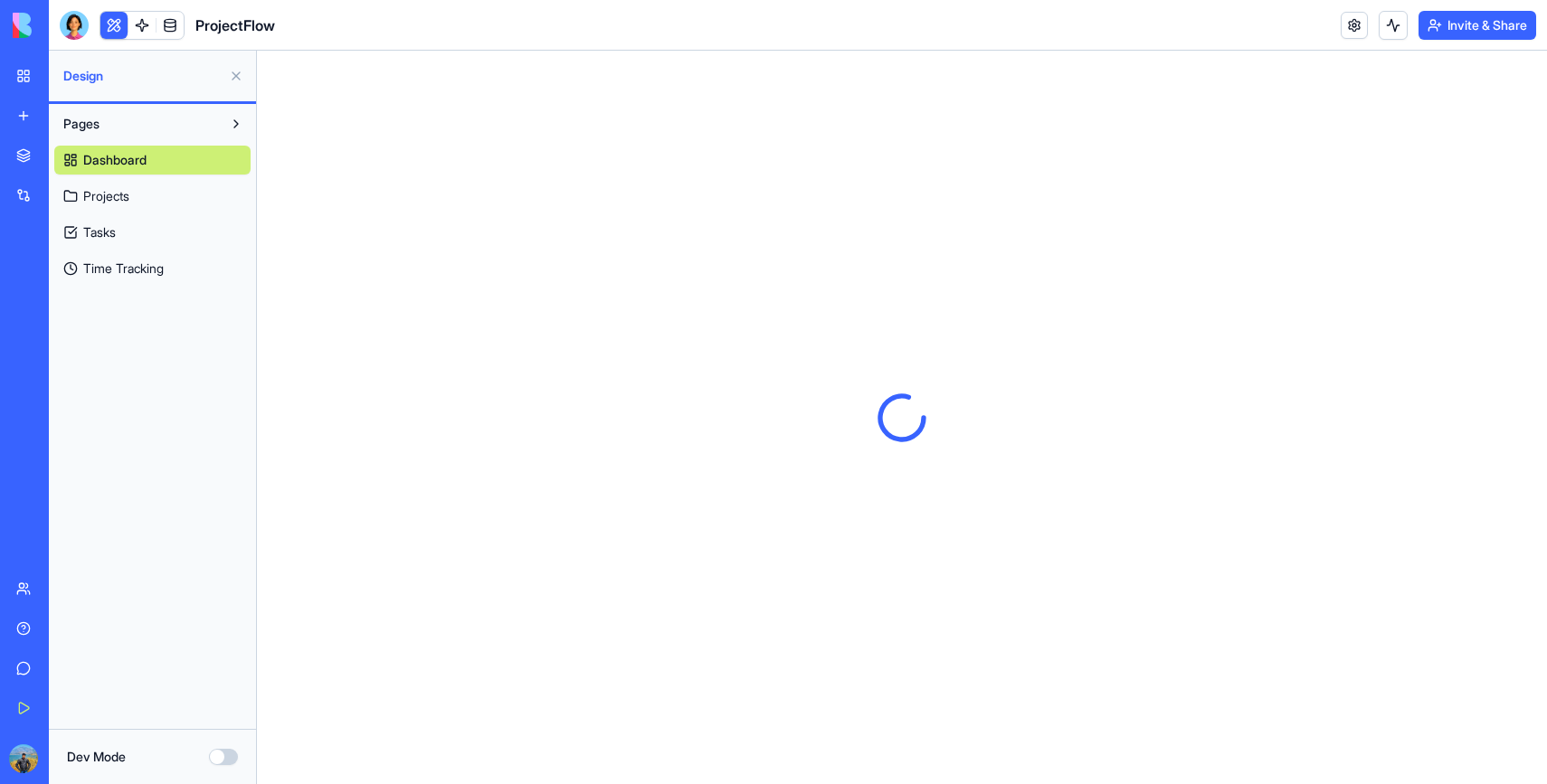
click at [221, 757] on button "Dev Mode" at bounding box center [223, 757] width 29 height 16
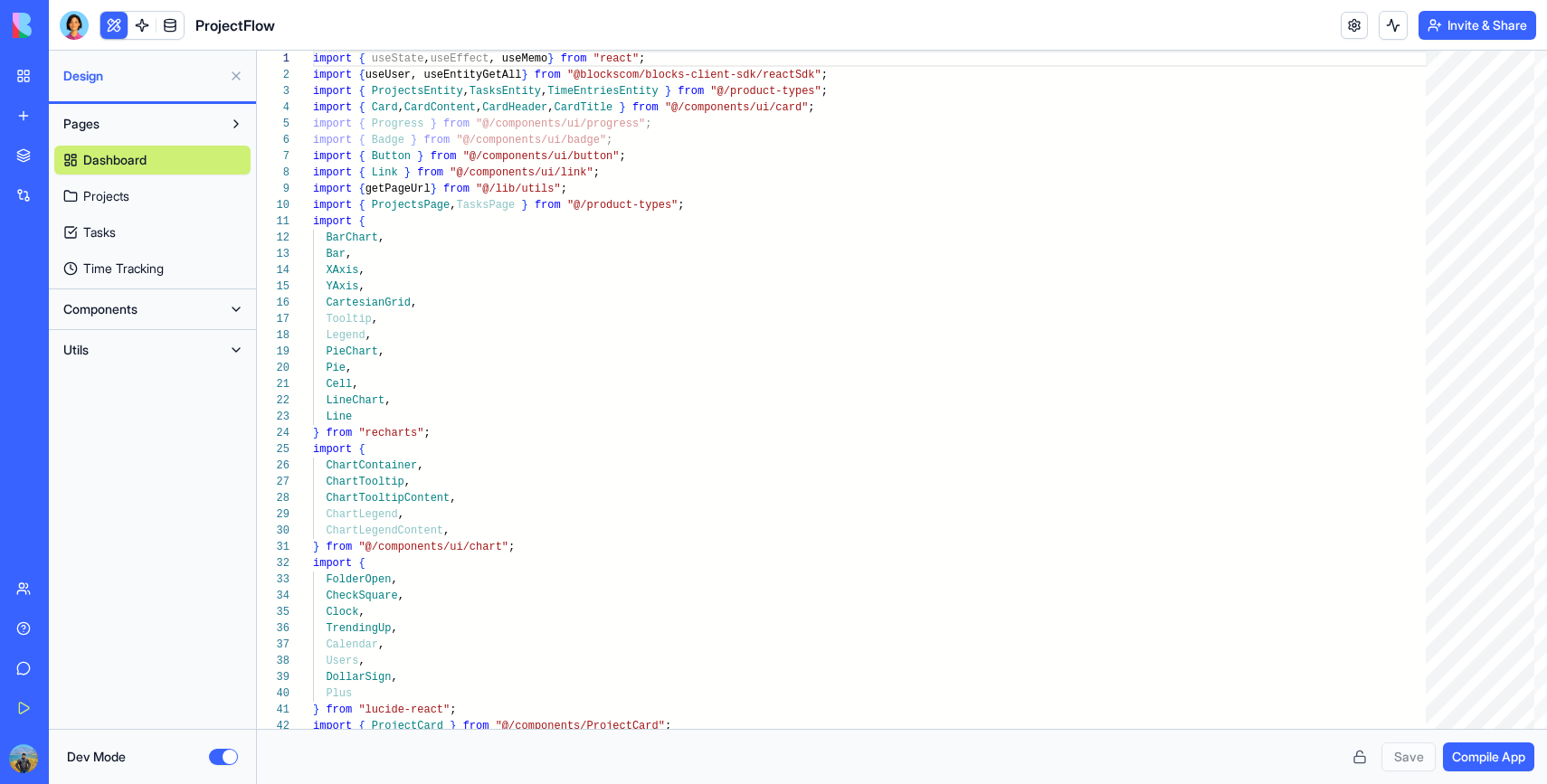
click at [122, 209] on link "Projects" at bounding box center [152, 196] width 196 height 29
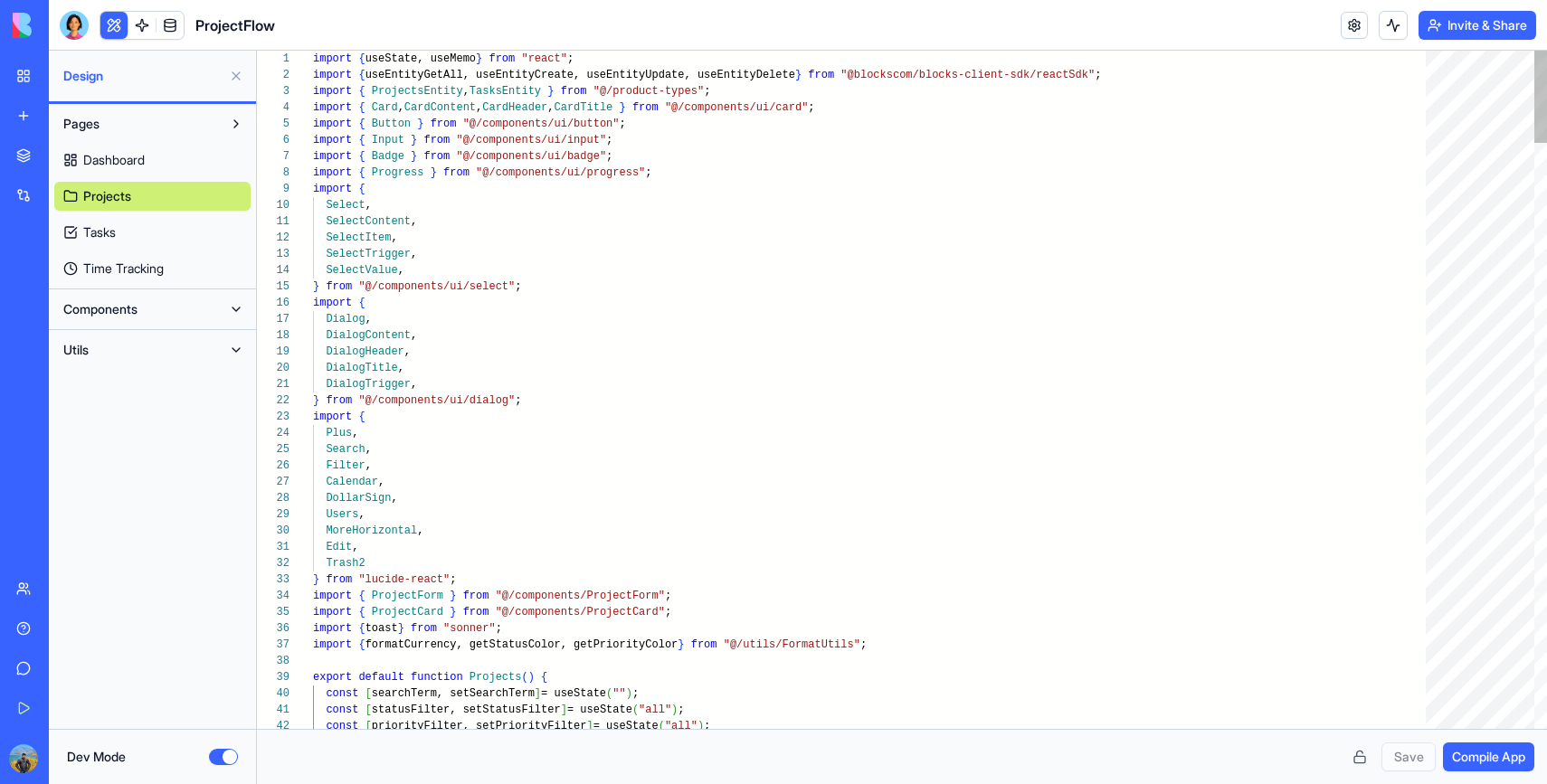
scroll to position [49, 0]
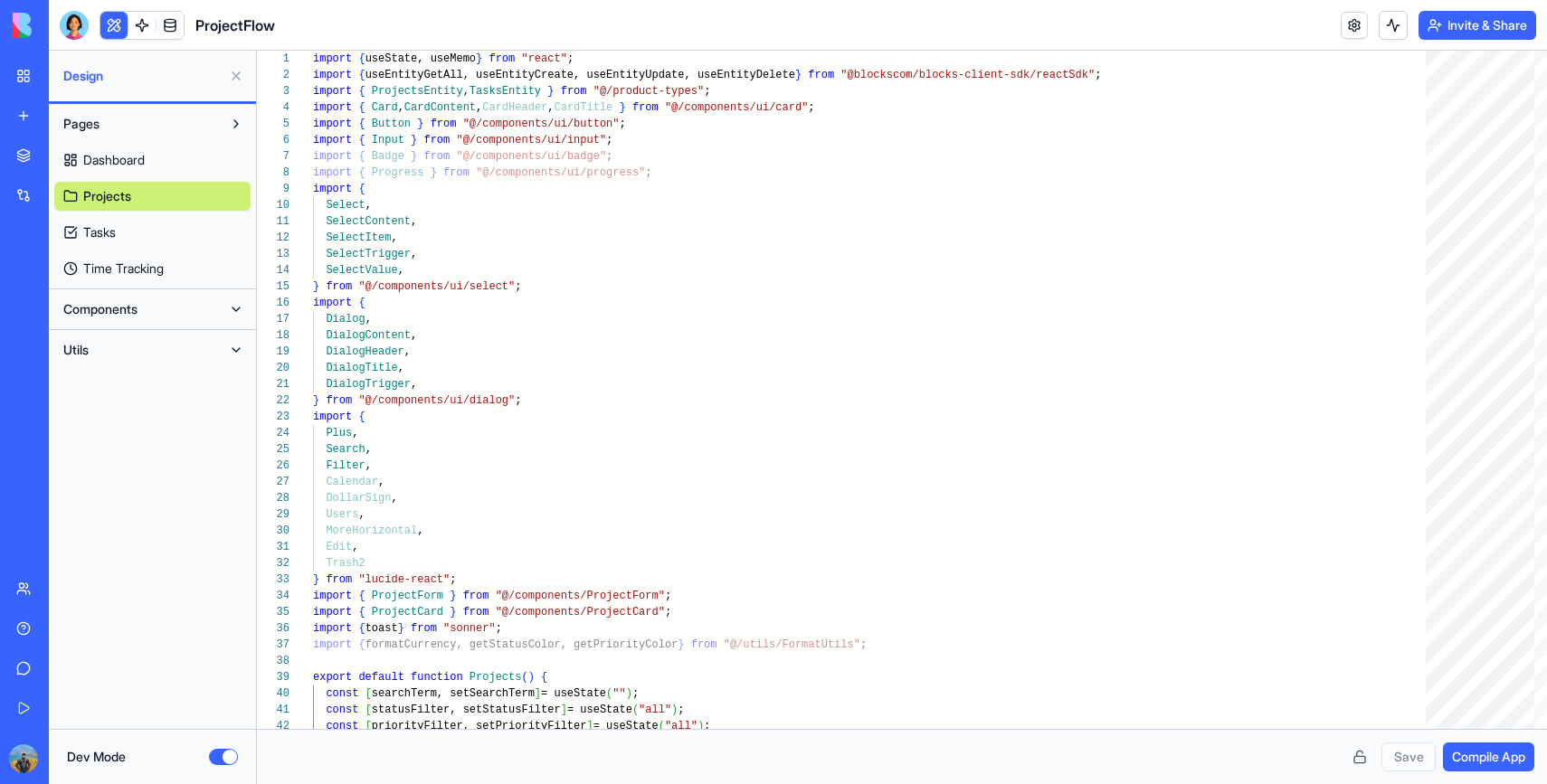
click at [129, 232] on link "Tasks" at bounding box center [152, 233] width 196 height 29
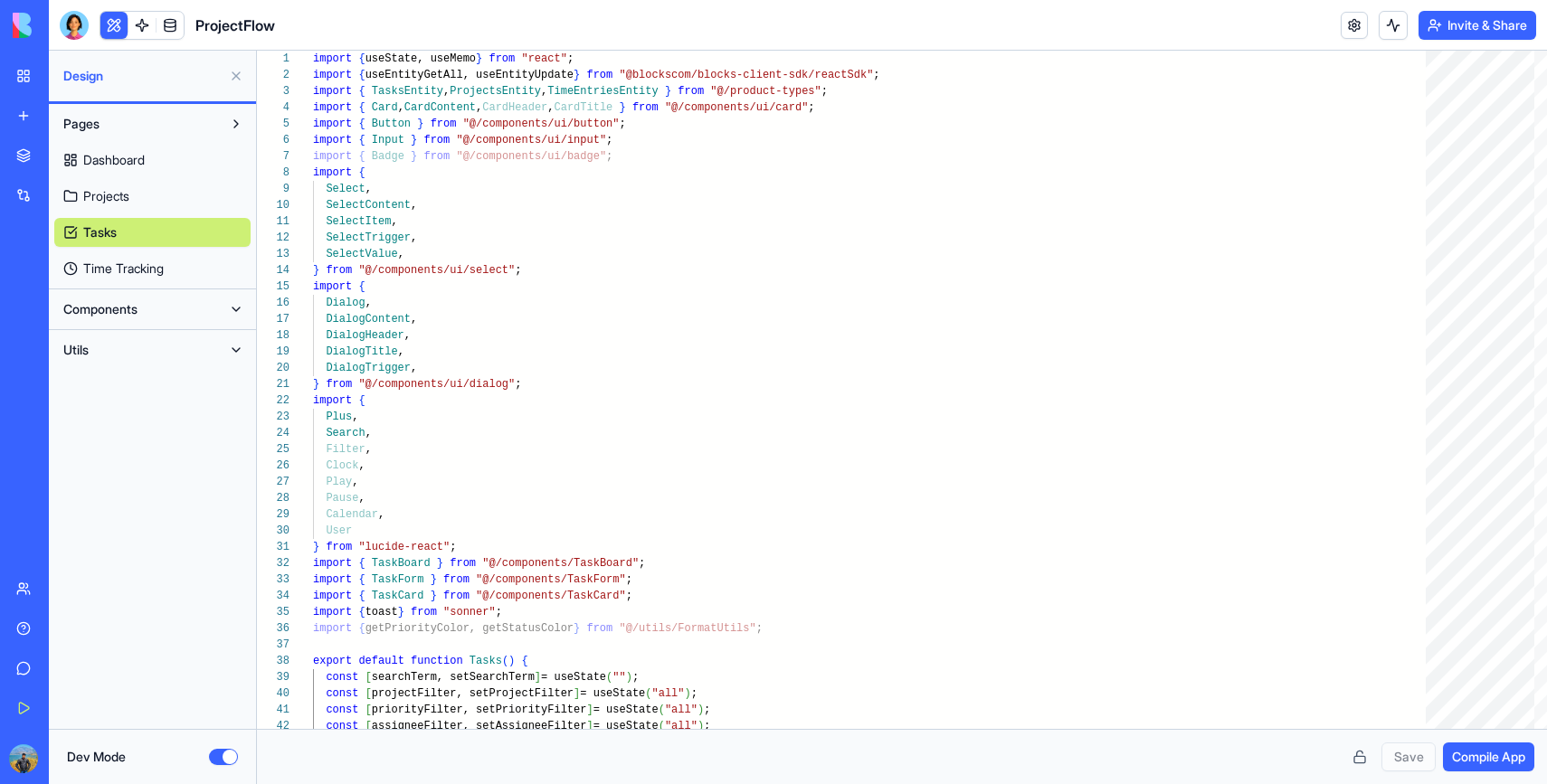
click at [131, 272] on span "Time Tracking" at bounding box center [123, 268] width 81 height 18
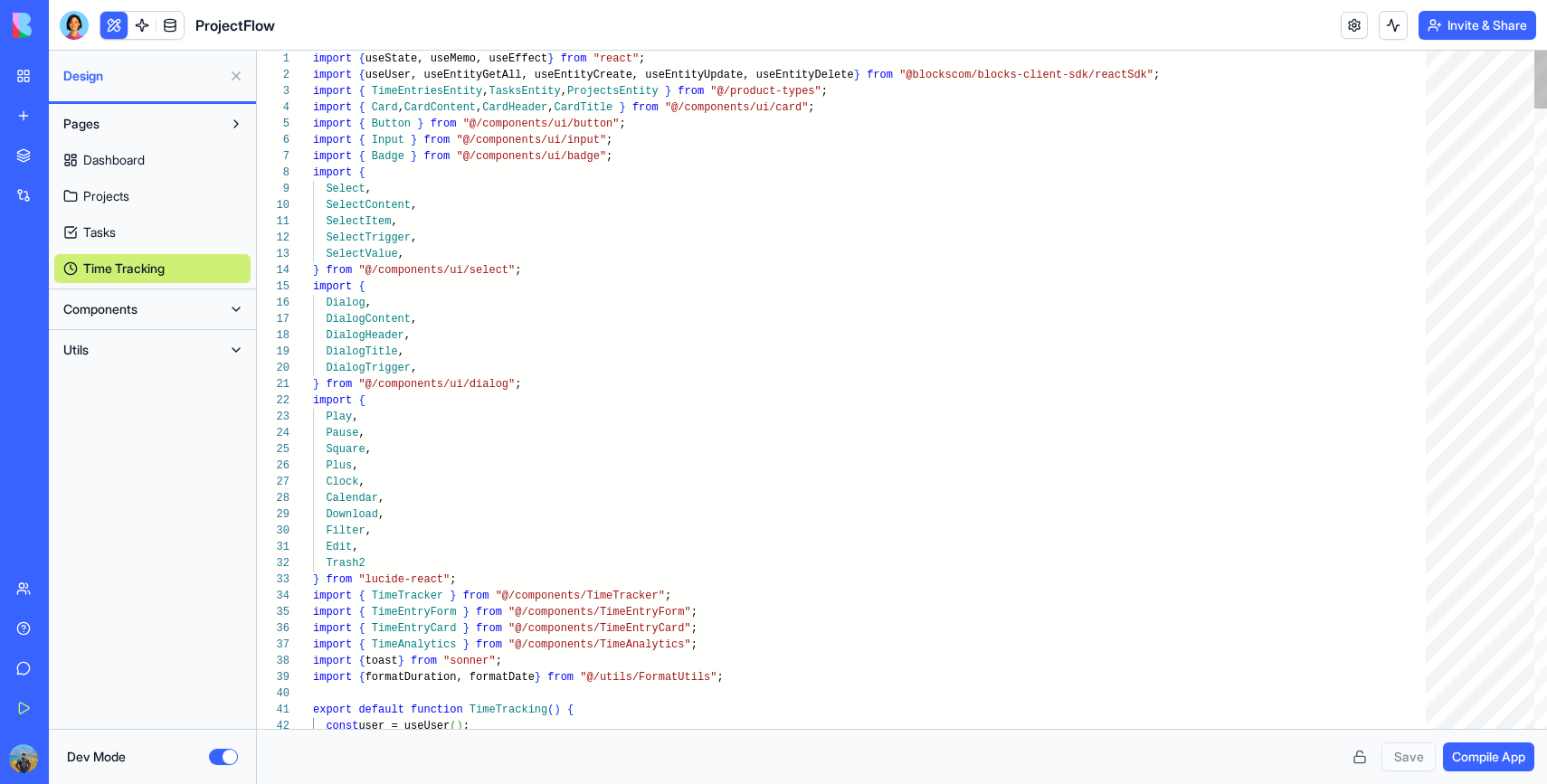
click at [131, 215] on div "Dashboard Projects Tasks Time Tracking" at bounding box center [152, 211] width 196 height 145
click at [131, 158] on span "Dashboard" at bounding box center [114, 160] width 61 height 18
type textarea "**********"
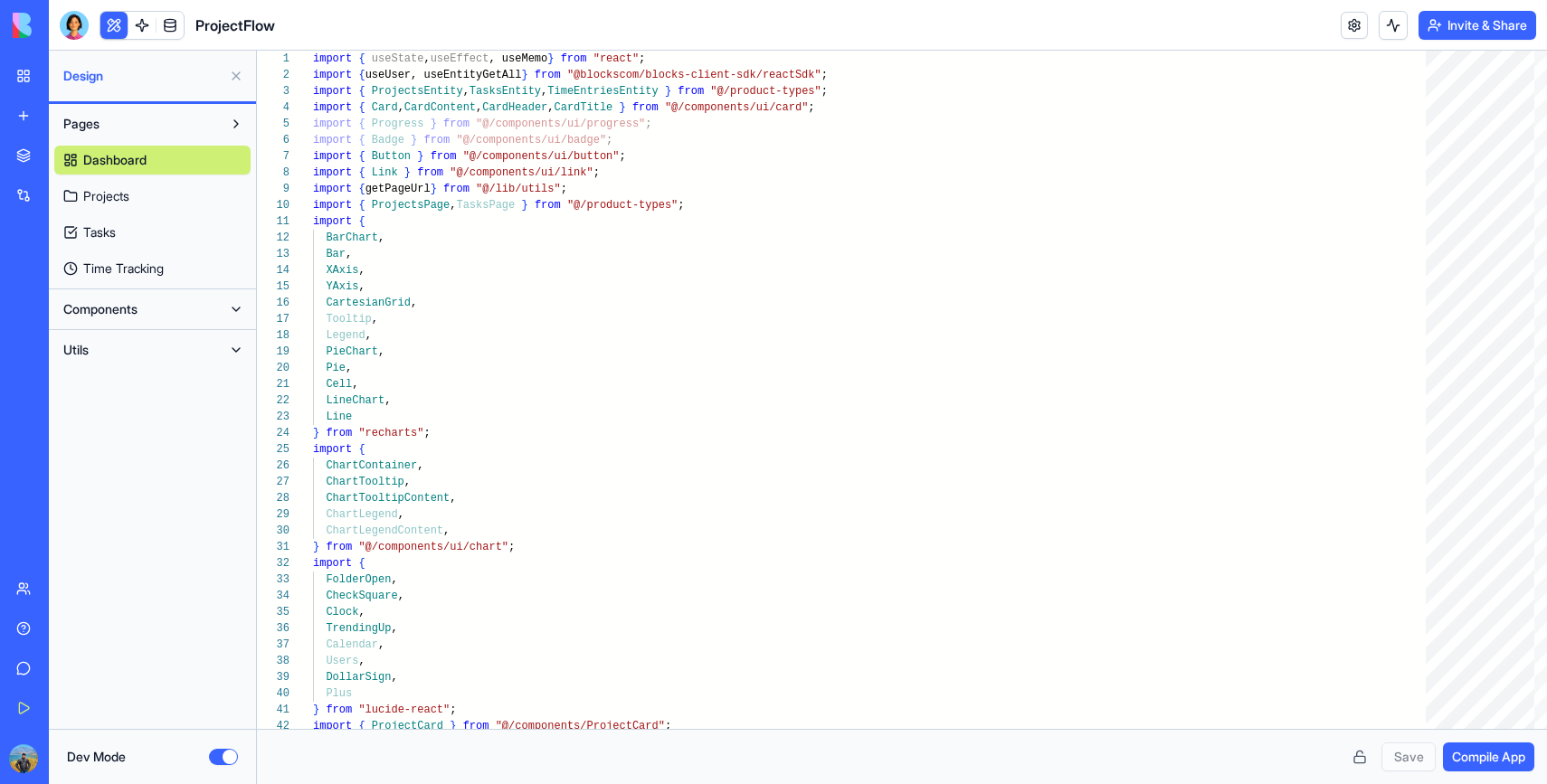
click at [219, 753] on button "Dev Mode" at bounding box center [223, 757] width 29 height 16
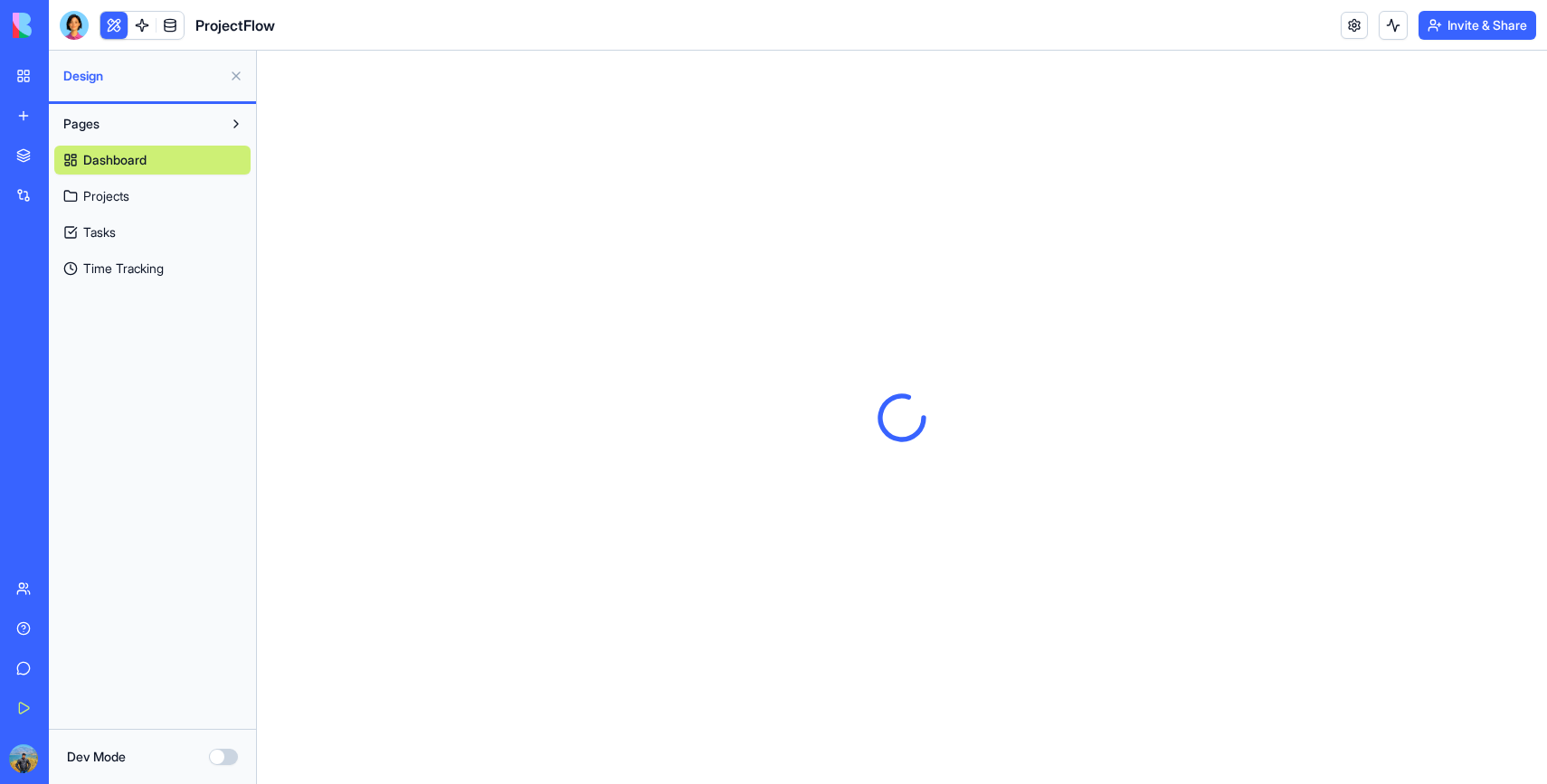
click at [219, 753] on button "Dev Mode" at bounding box center [223, 757] width 29 height 16
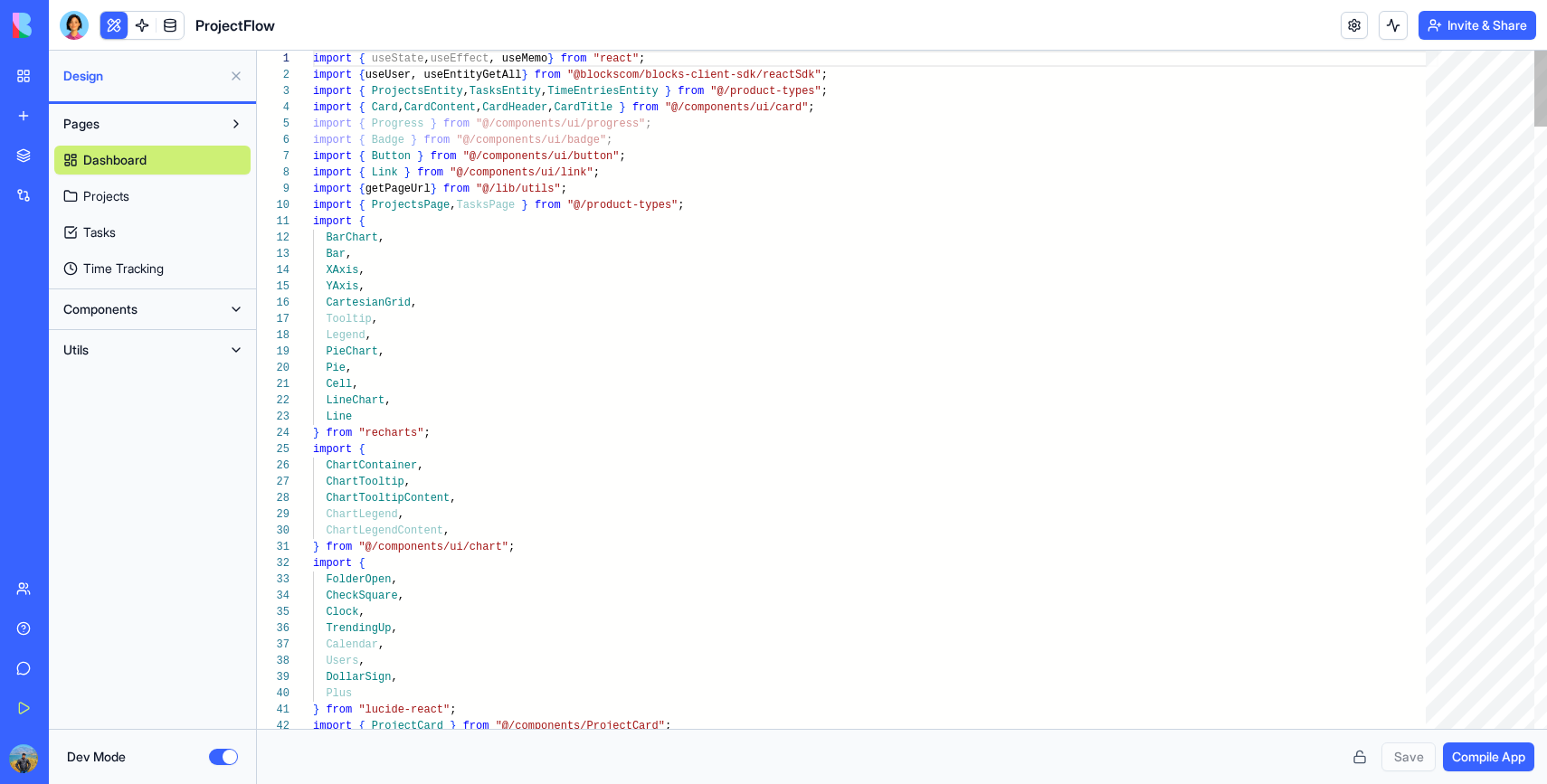
scroll to position [130, 0]
click at [128, 197] on span "Projects" at bounding box center [107, 196] width 47 height 18
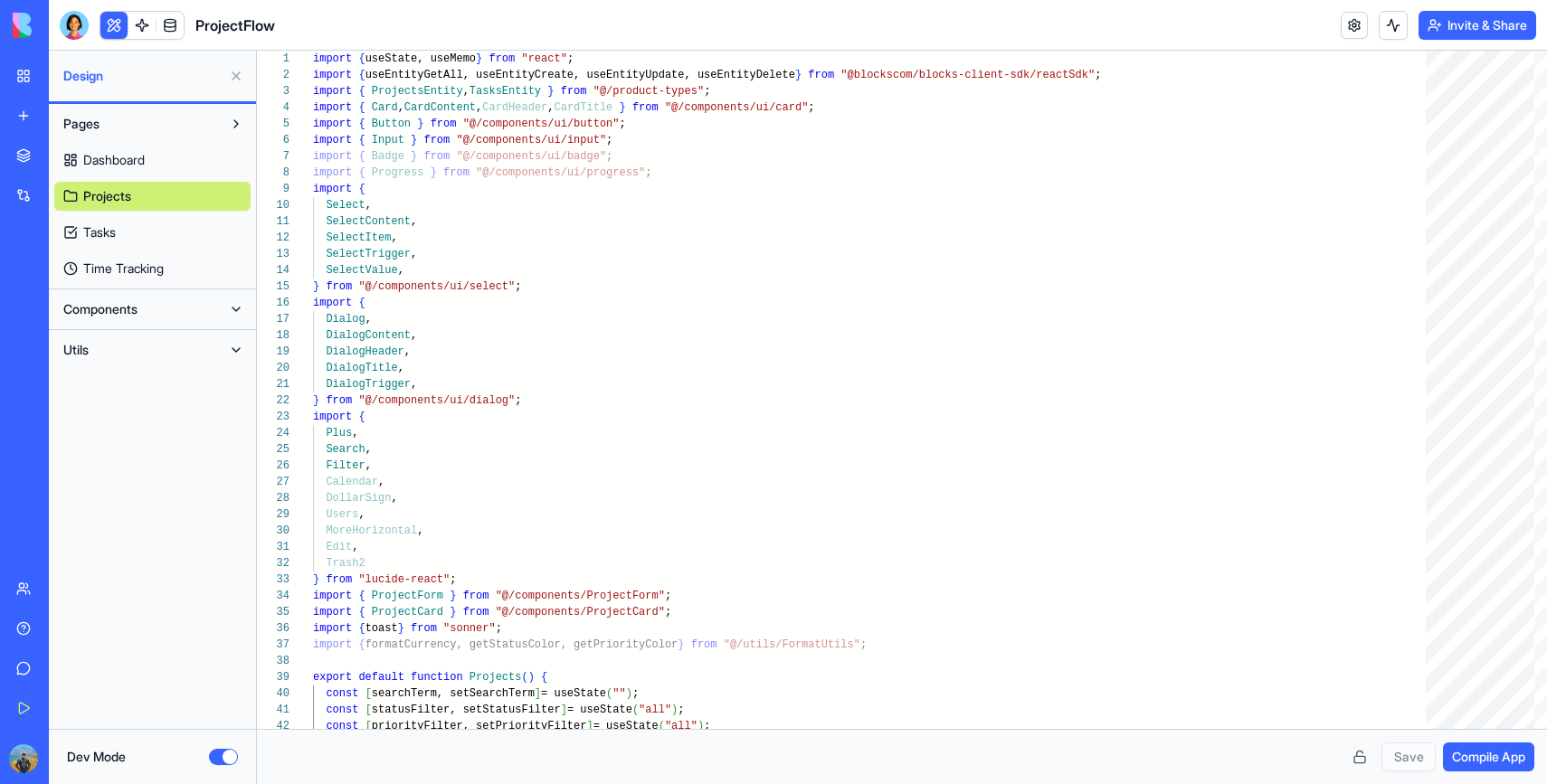
click at [137, 226] on link "Tasks" at bounding box center [152, 233] width 196 height 29
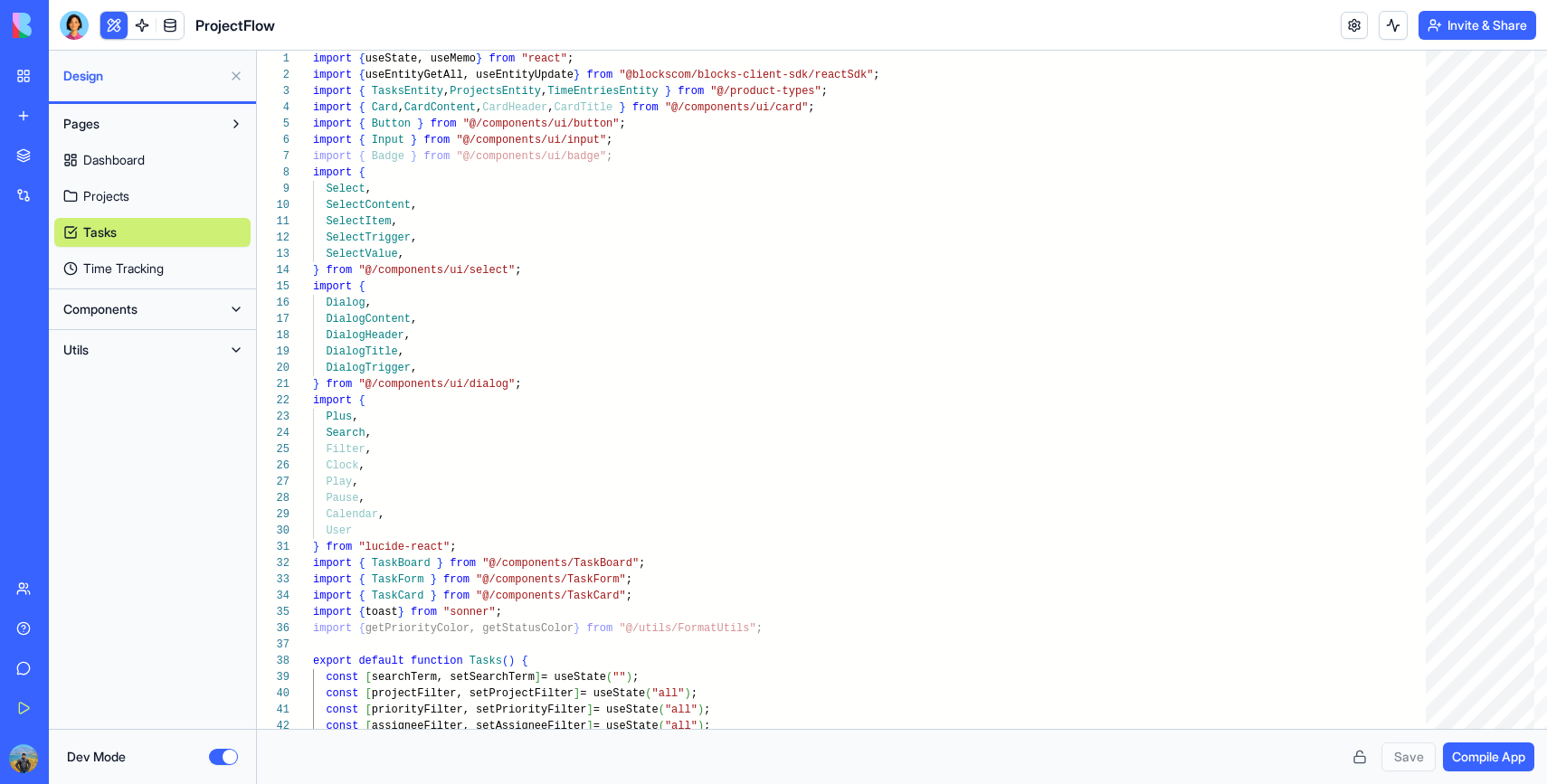
click at [194, 270] on link "Time Tracking" at bounding box center [152, 269] width 196 height 29
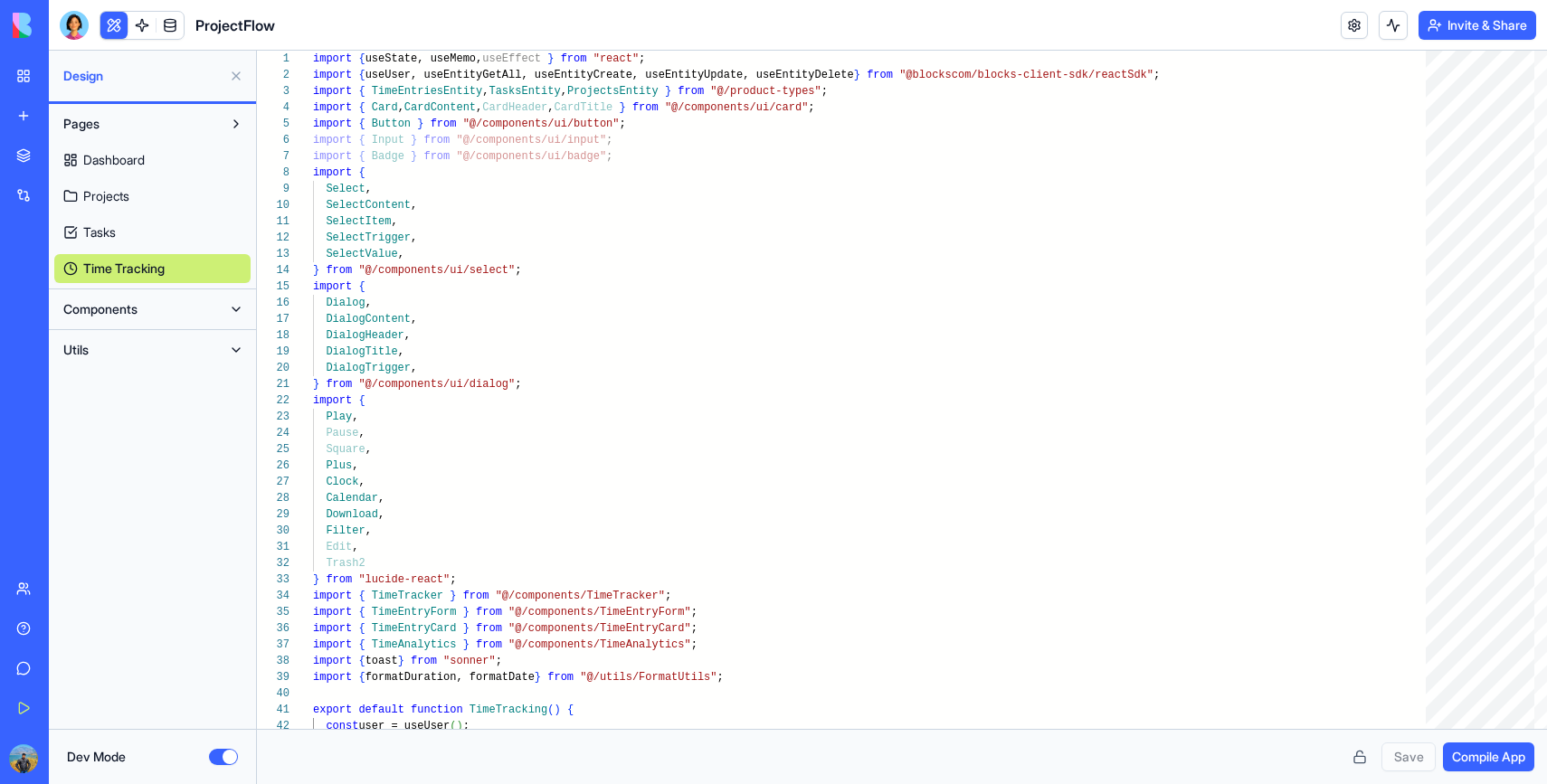
click at [195, 310] on button "Components" at bounding box center [138, 310] width 167 height 29
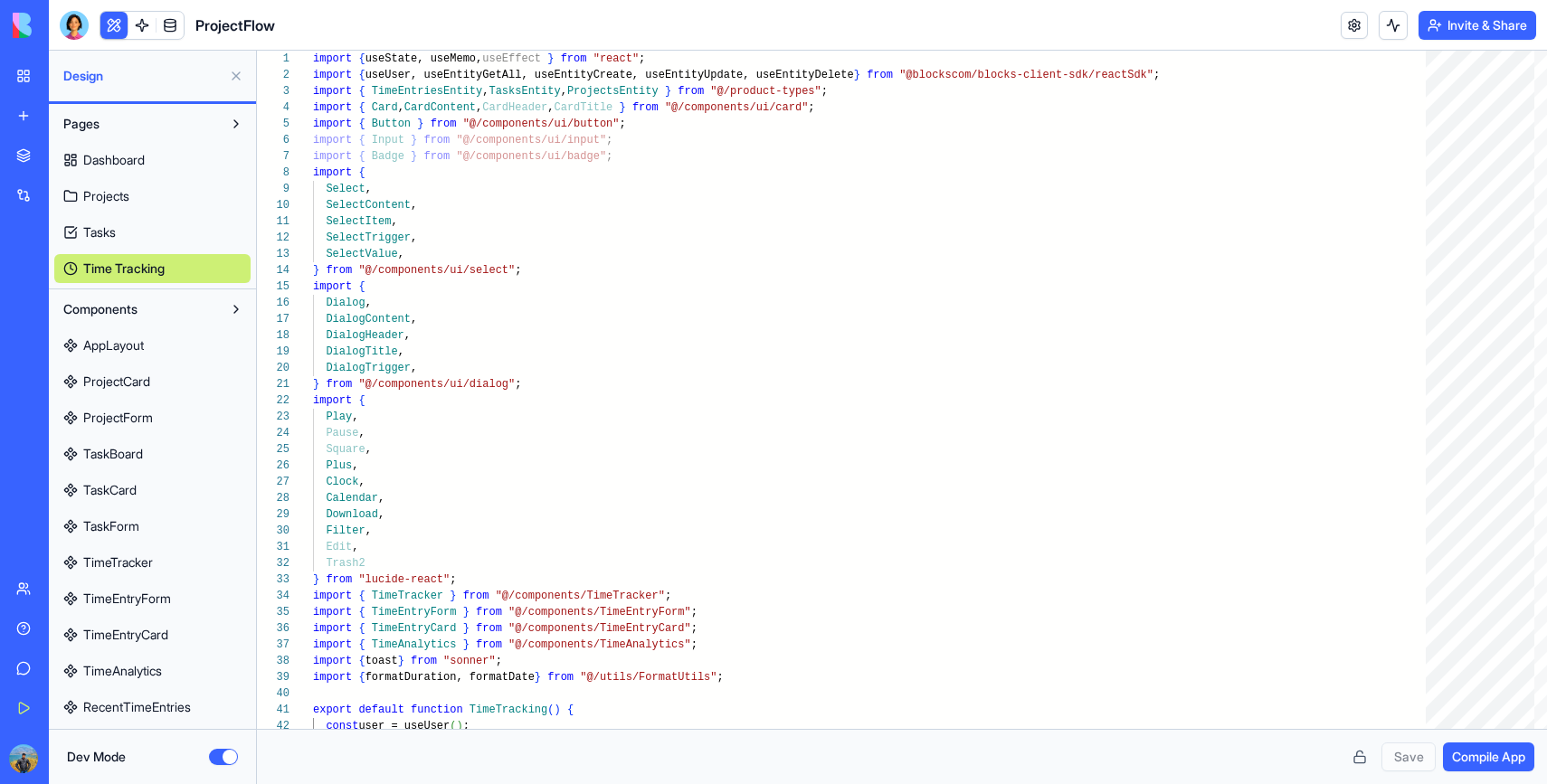
click at [189, 346] on link "AppLayout" at bounding box center [152, 345] width 196 height 29
click at [189, 407] on link "ProjectForm" at bounding box center [152, 418] width 196 height 29
click at [189, 458] on link "TaskBoard" at bounding box center [152, 454] width 196 height 29
type textarea "** **"
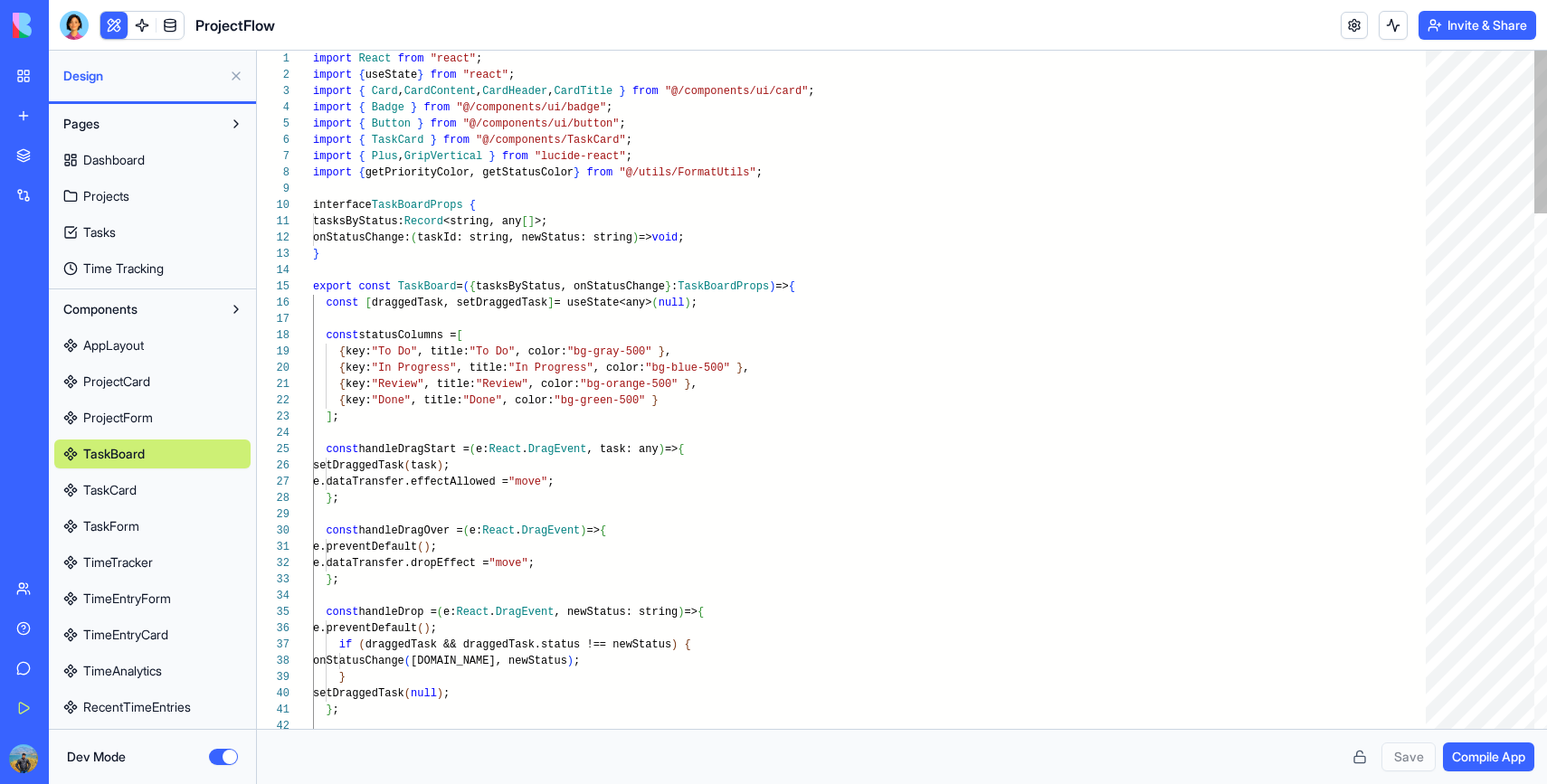
scroll to position [75, 0]
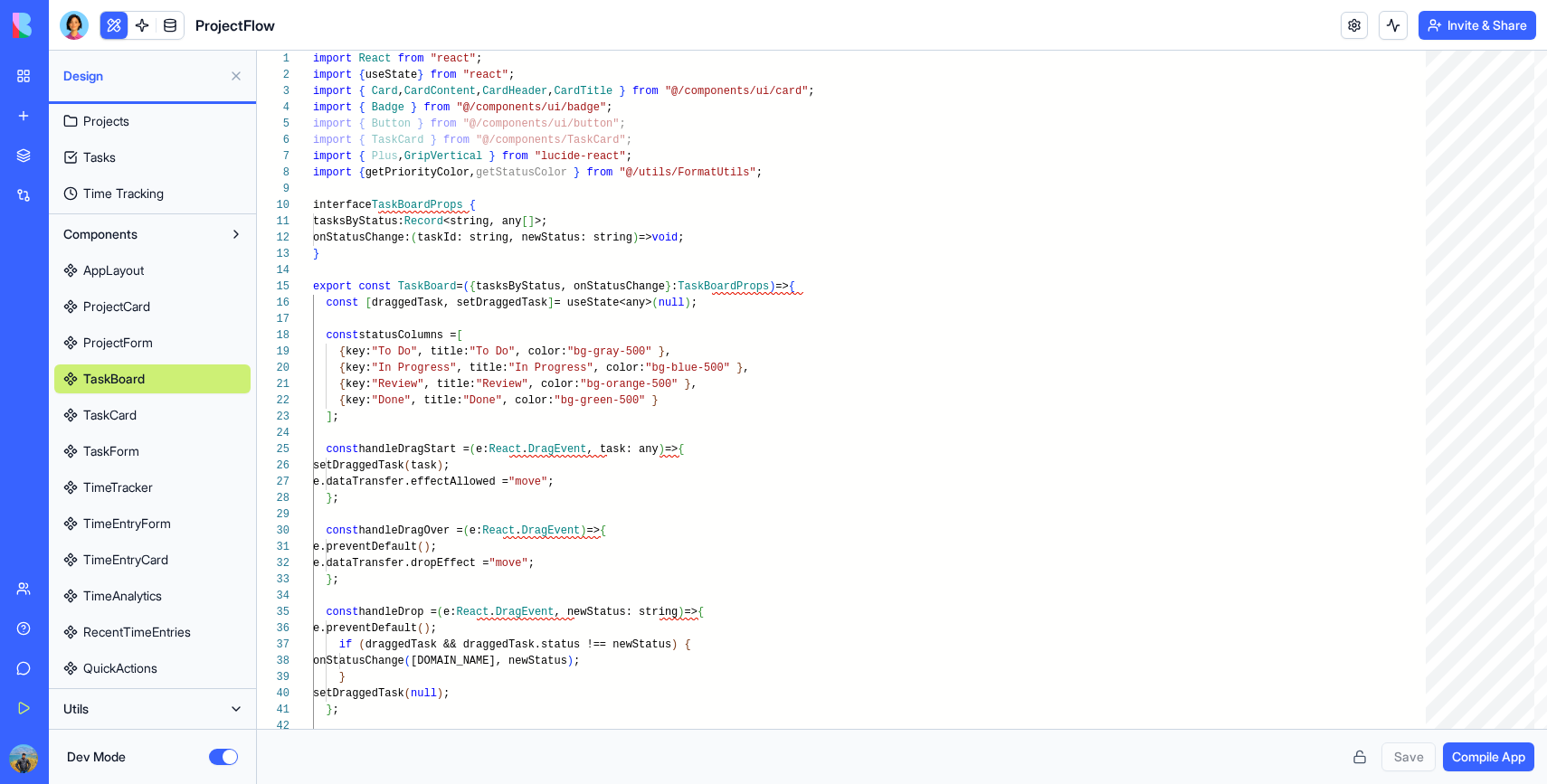
click at [178, 240] on button "Components" at bounding box center [138, 234] width 167 height 29
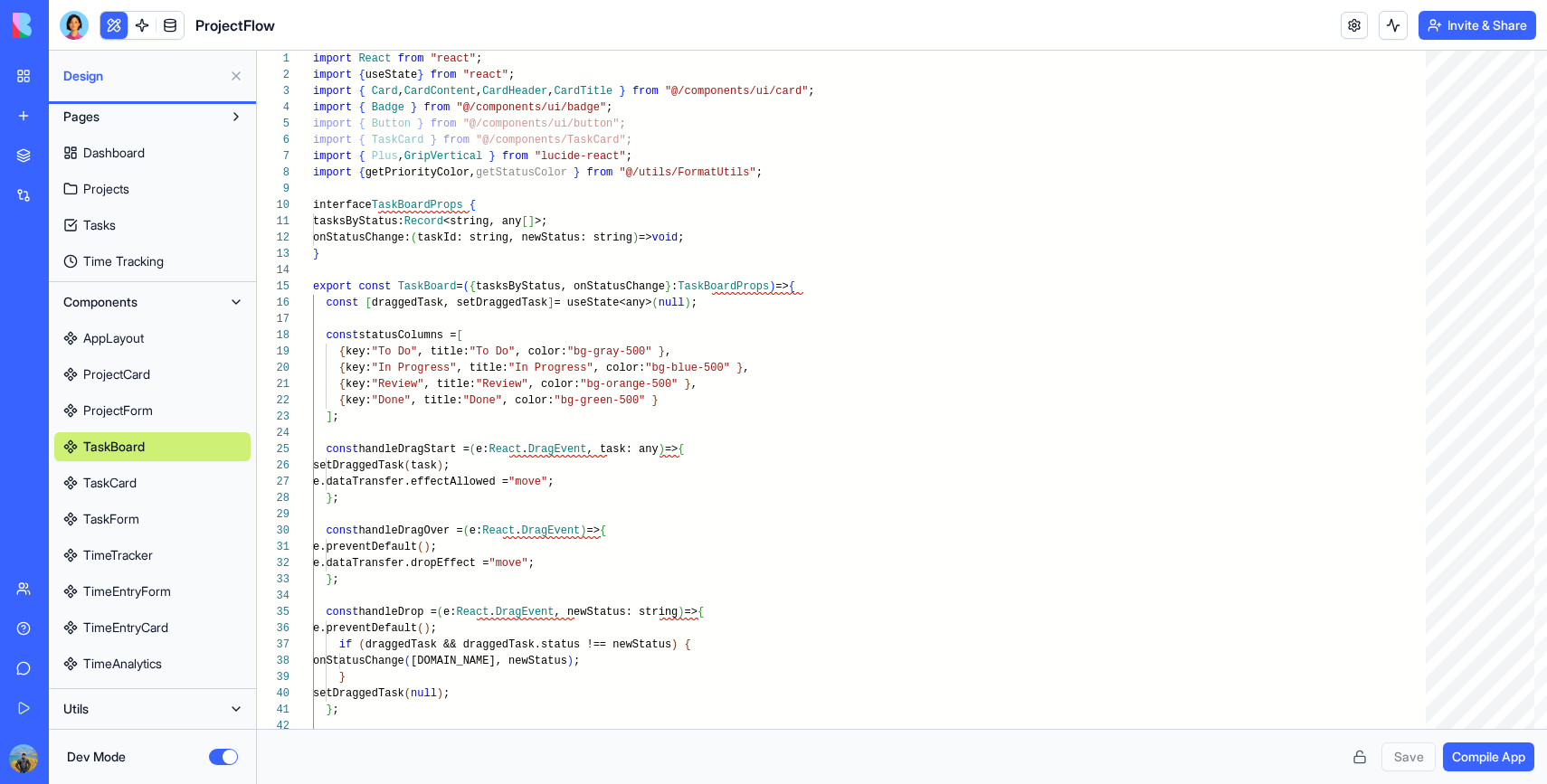
scroll to position [0, 0]
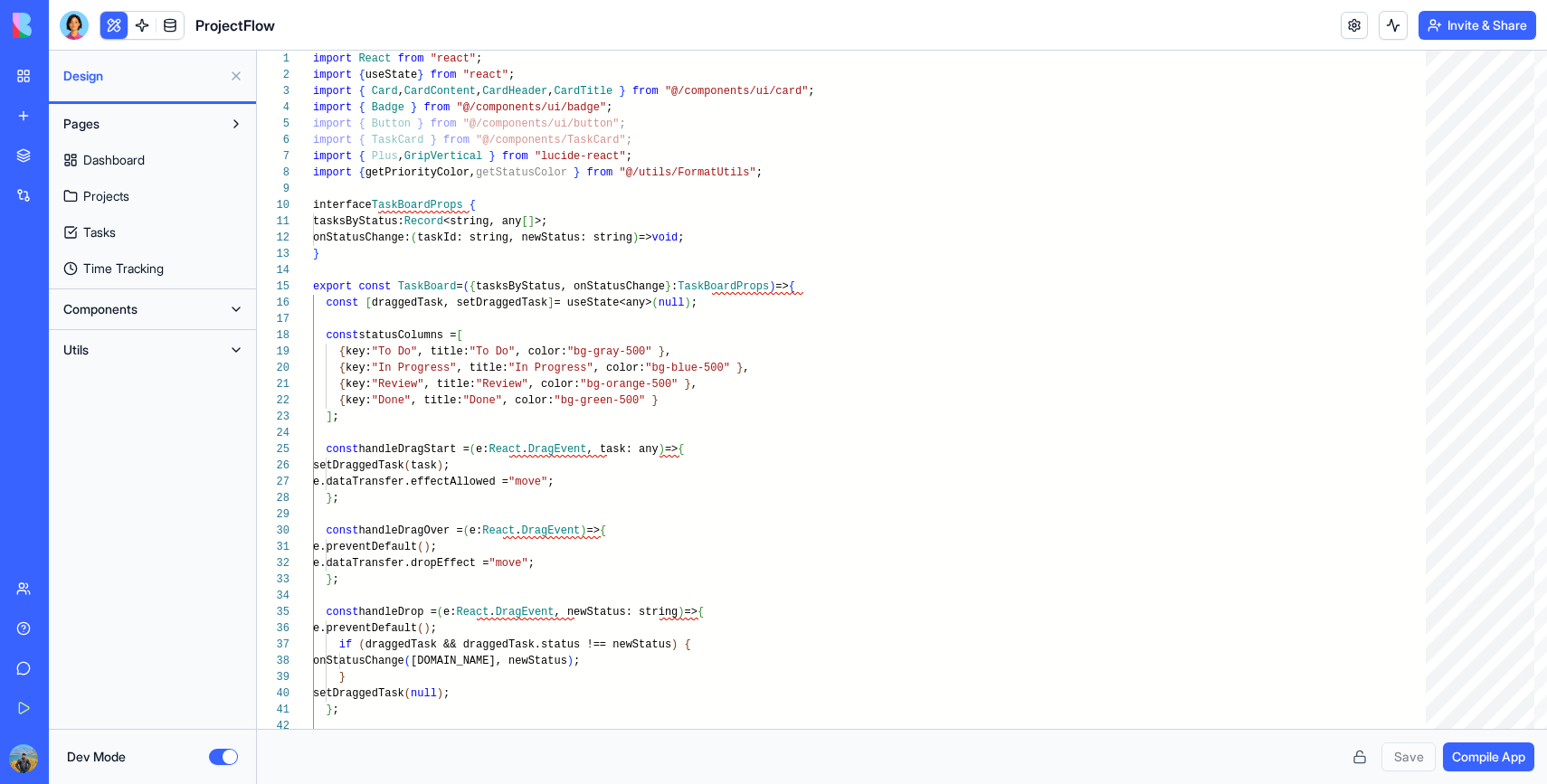
click at [140, 318] on button "Components" at bounding box center [138, 310] width 167 height 29
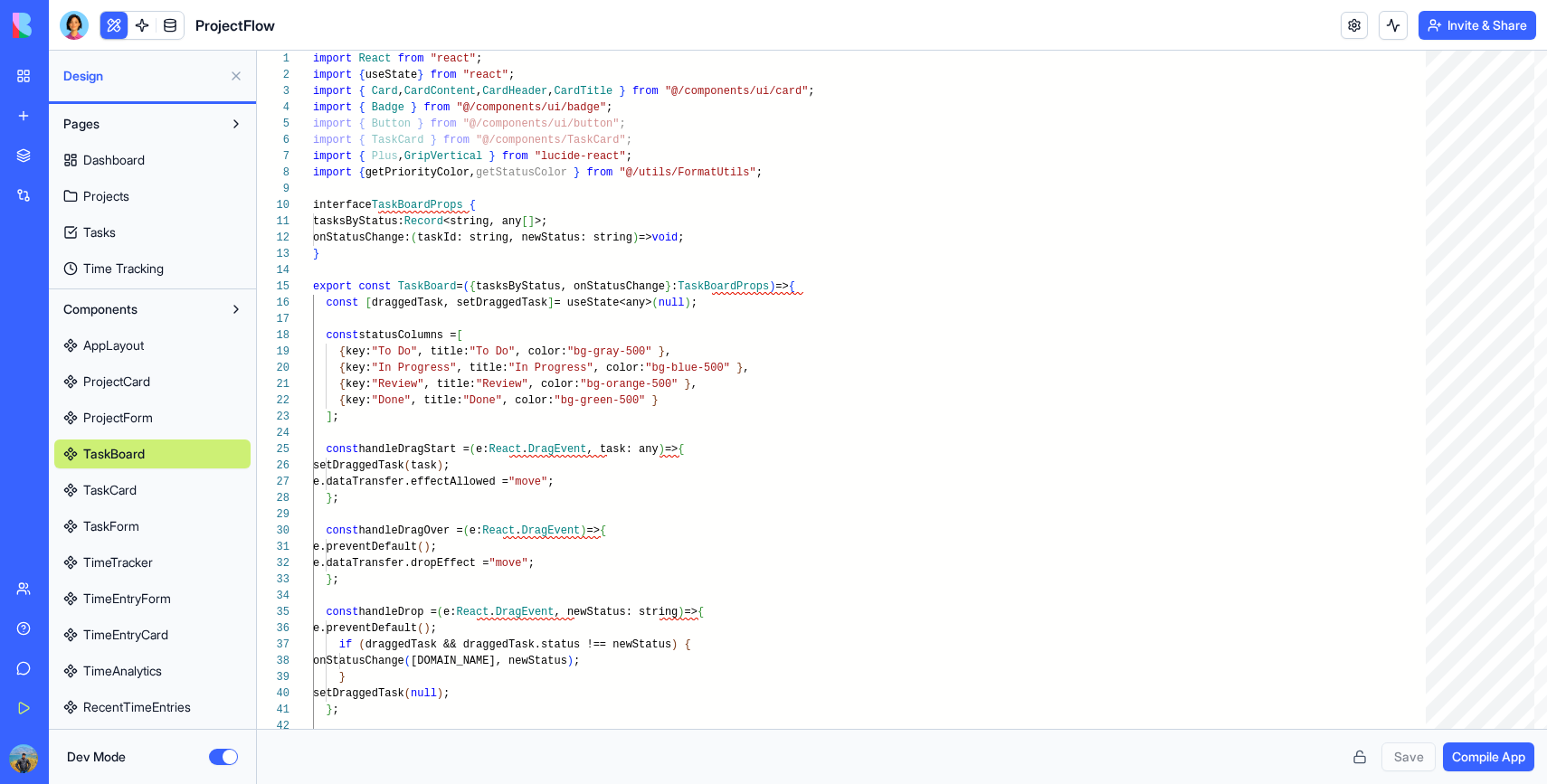
click at [156, 292] on div "Components AppLayout ProjectCard ProjectForm TaskBoard TaskCard TaskForm TimeTr…" at bounding box center [151, 526] width 207 height 474
click at [156, 306] on button "Components" at bounding box center [138, 310] width 167 height 29
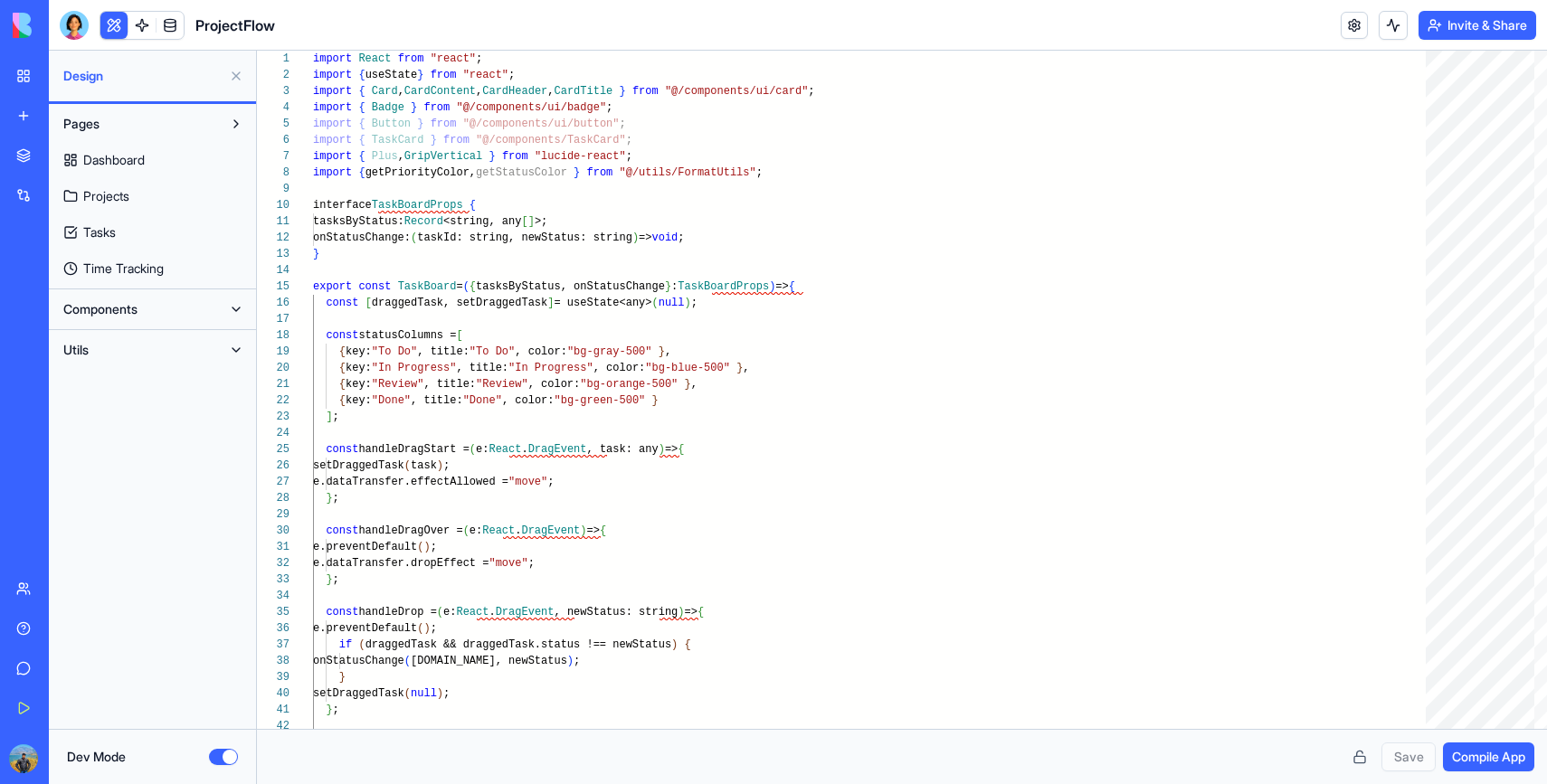
click at [157, 350] on button "Utils" at bounding box center [138, 350] width 167 height 29
click at [148, 387] on div "Pages Dashboard Projects Tasks Time Tracking Components Utils" at bounding box center [151, 416] width 207 height 625
click at [148, 365] on div "Utils" at bounding box center [151, 349] width 207 height 40
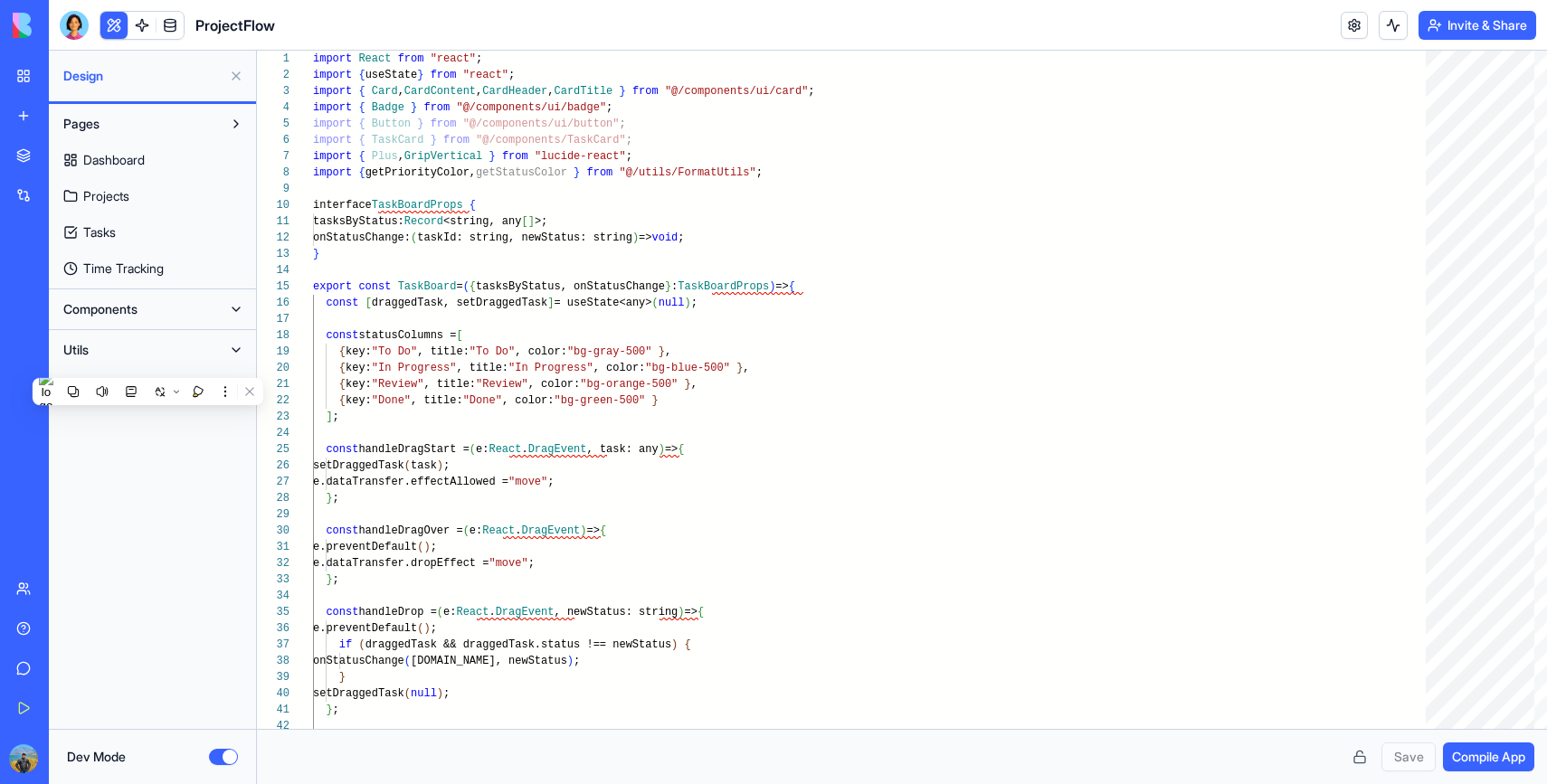
click at [148, 351] on button "Utils" at bounding box center [138, 350] width 167 height 29
click at [166, 348] on button "Utils" at bounding box center [138, 350] width 167 height 29
click at [143, 36] on link at bounding box center [142, 25] width 27 height 27
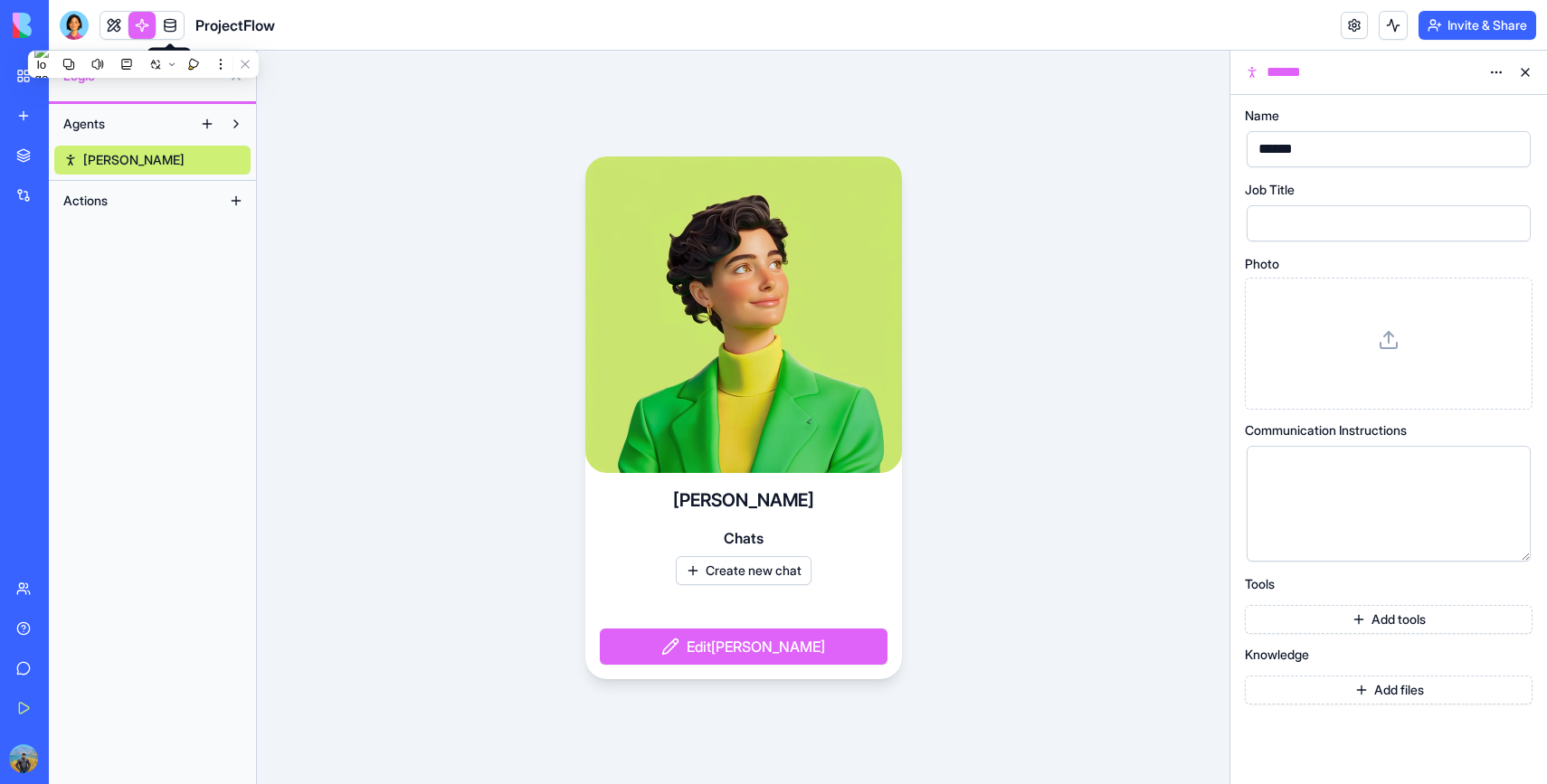
click at [171, 18] on link at bounding box center [170, 25] width 27 height 27
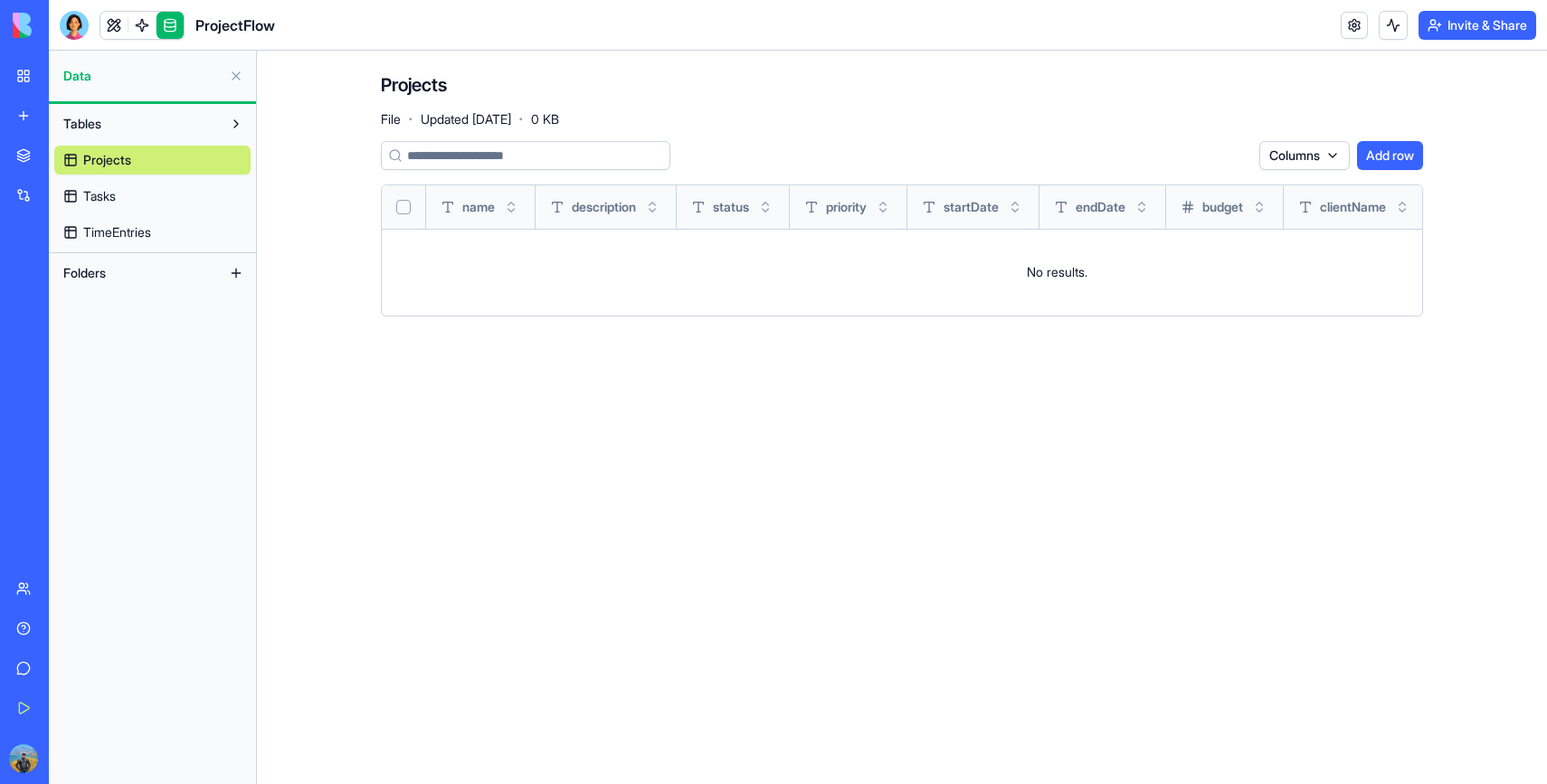
click at [130, 203] on link "Tasks" at bounding box center [152, 196] width 196 height 29
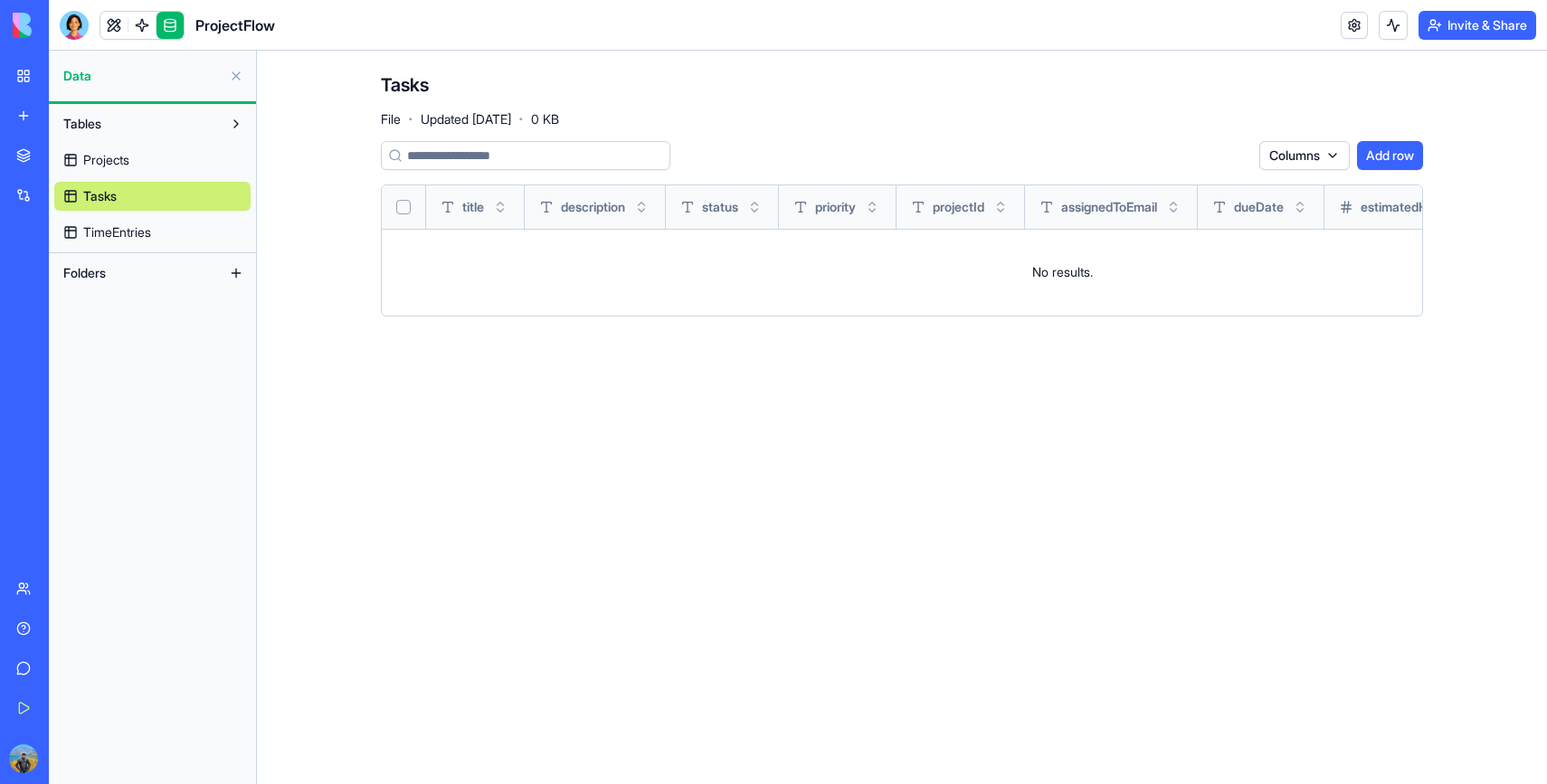
click at [129, 219] on link "TimeEntries" at bounding box center [152, 233] width 196 height 29
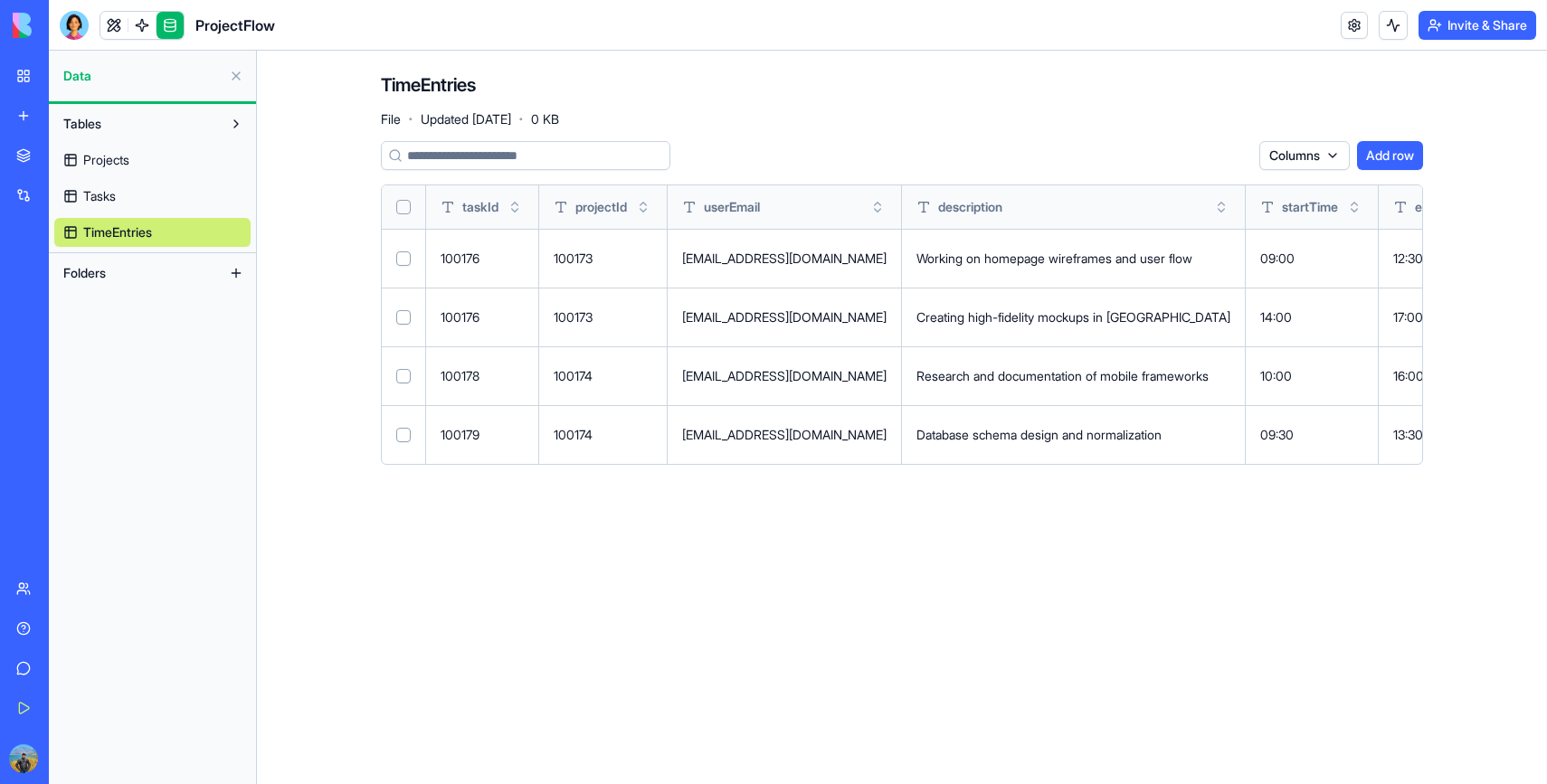
click at [32, 82] on link "My Workspace" at bounding box center [42, 76] width 73 height 36
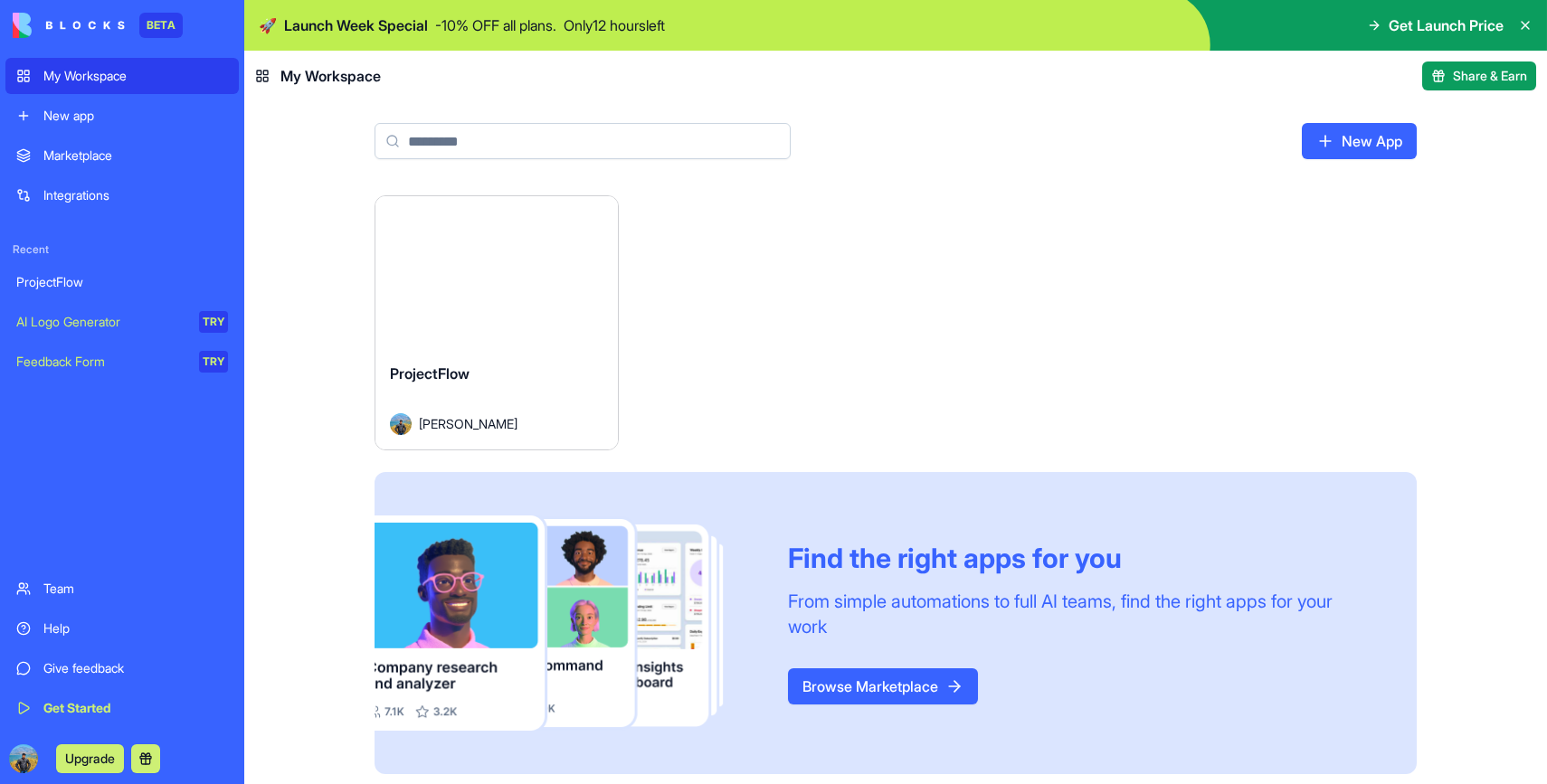
click at [1474, 23] on span "Get Launch Price" at bounding box center [1446, 25] width 115 height 21
click at [1377, 27] on div "Get Launch Price" at bounding box center [1434, 25] width 137 height 21
click at [1369, 25] on icon at bounding box center [1373, 25] width 15 height 15
click at [315, 35] on span "Launch Week Special" at bounding box center [356, 25] width 144 height 21
click at [1521, 24] on icon at bounding box center [1525, 25] width 15 height 15
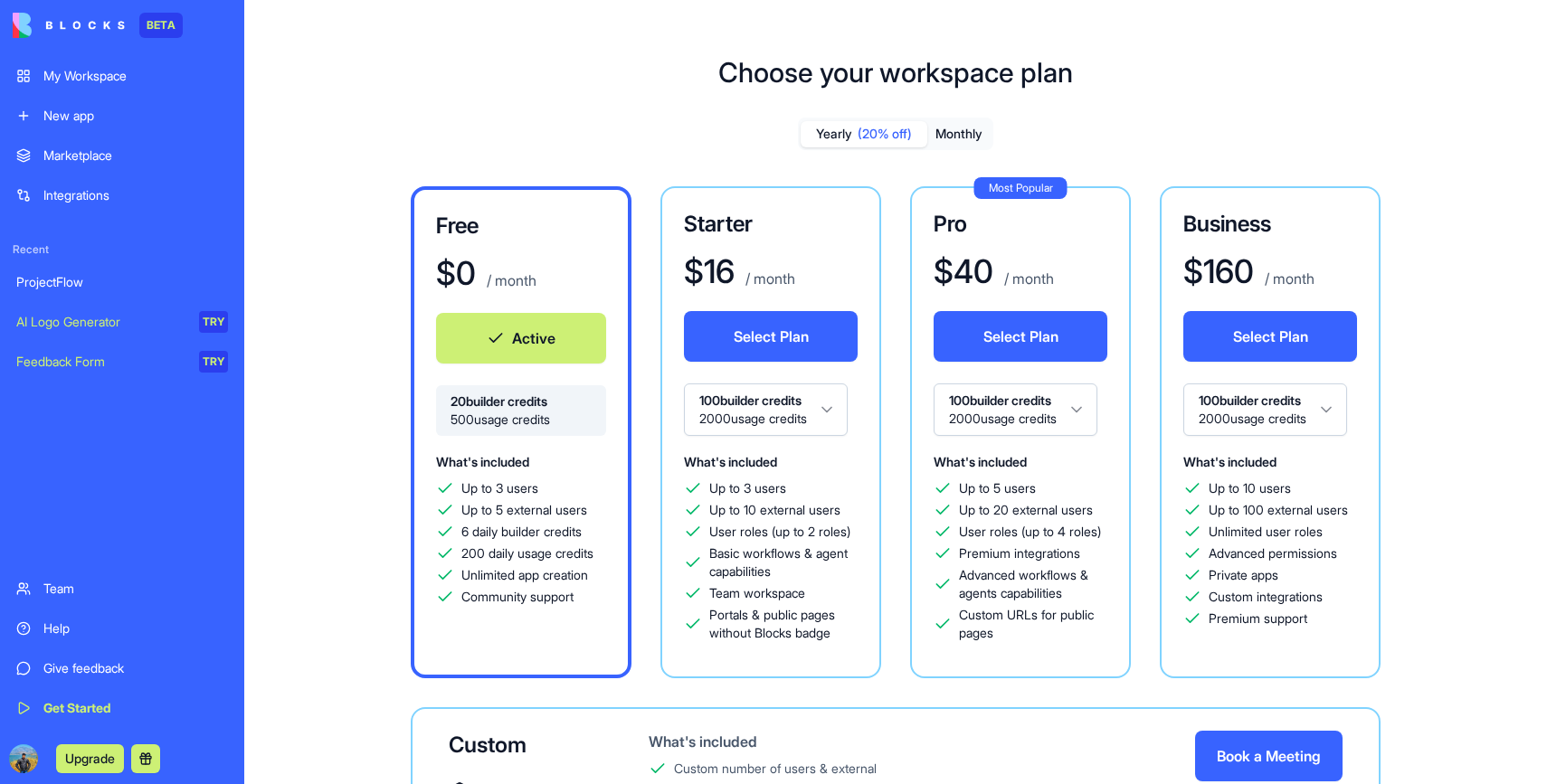
click at [142, 763] on button at bounding box center [146, 759] width 29 height 29
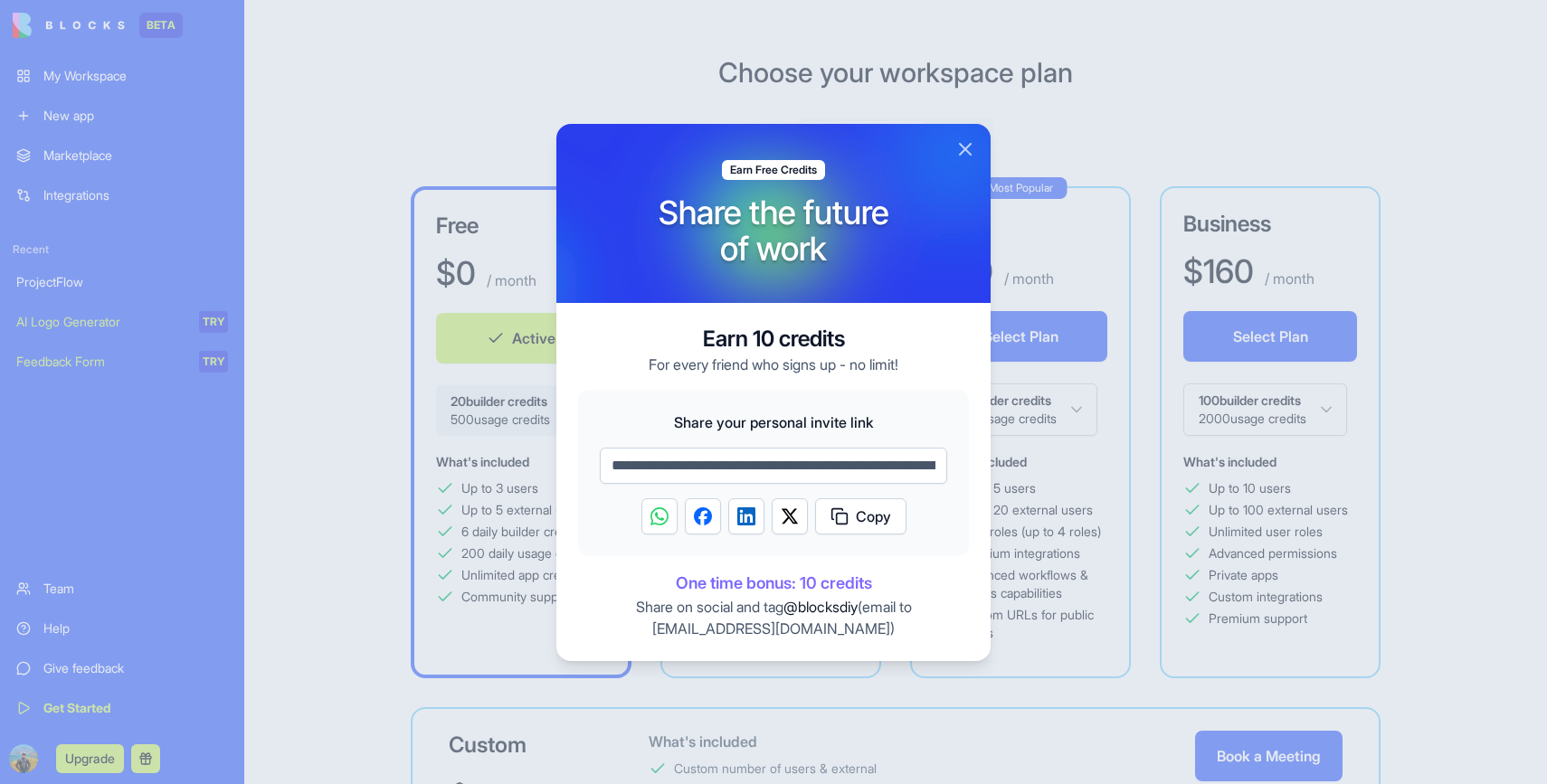
click at [965, 143] on button "Close" at bounding box center [965, 149] width 21 height 21
